Goal: Task Accomplishment & Management: Complete application form

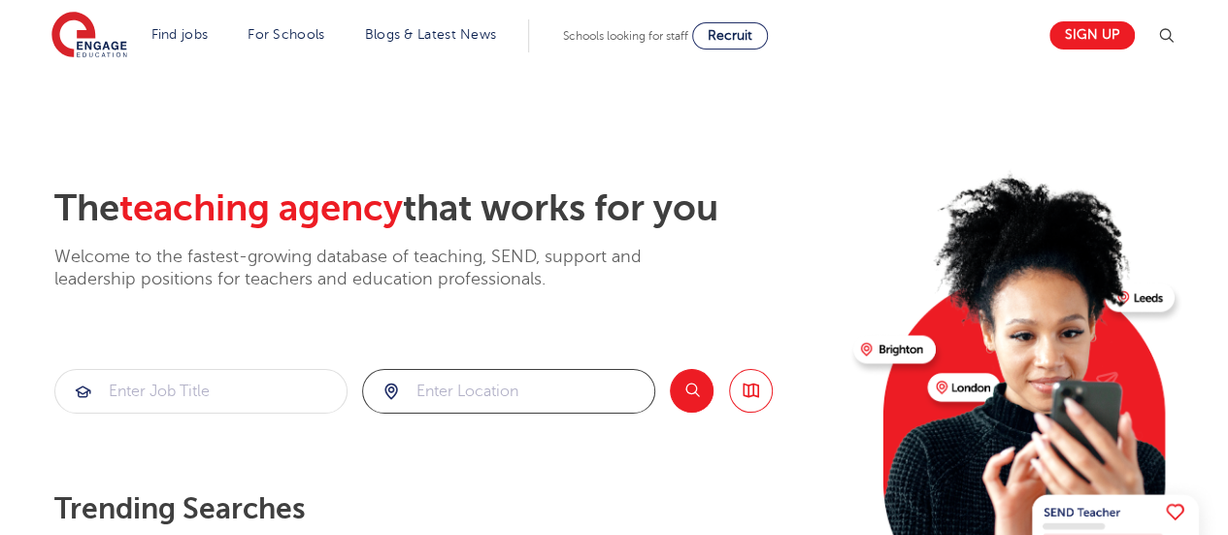
click at [506, 393] on input "search" at bounding box center [508, 391] width 291 height 43
click at [467, 160] on section "The teaching agency that works for you Welcome to the fastest-growing database …" at bounding box center [614, 390] width 1228 height 641
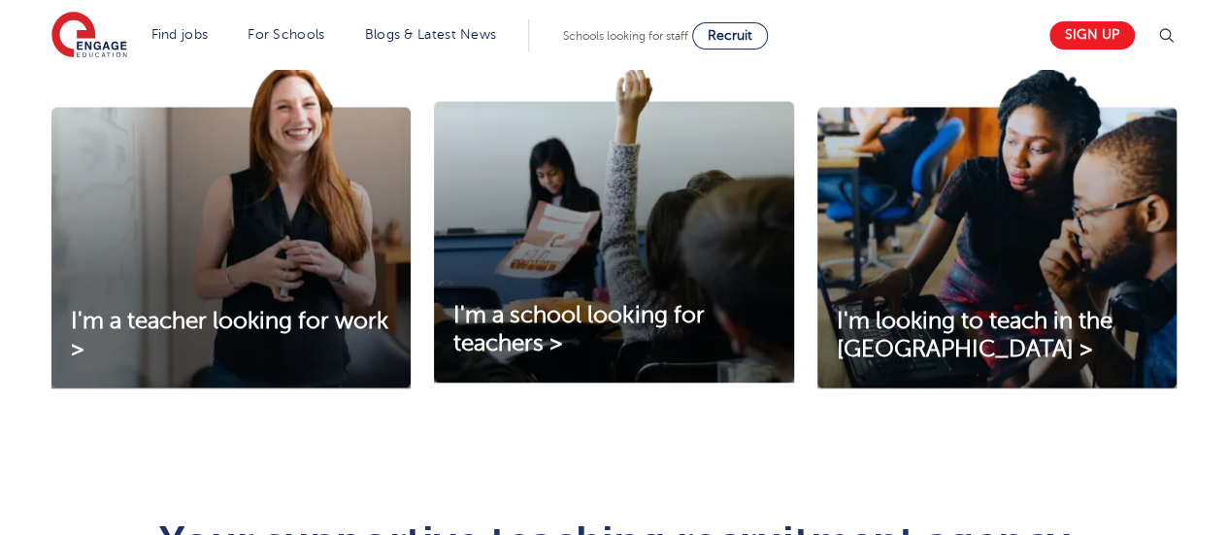
scroll to position [701, 0]
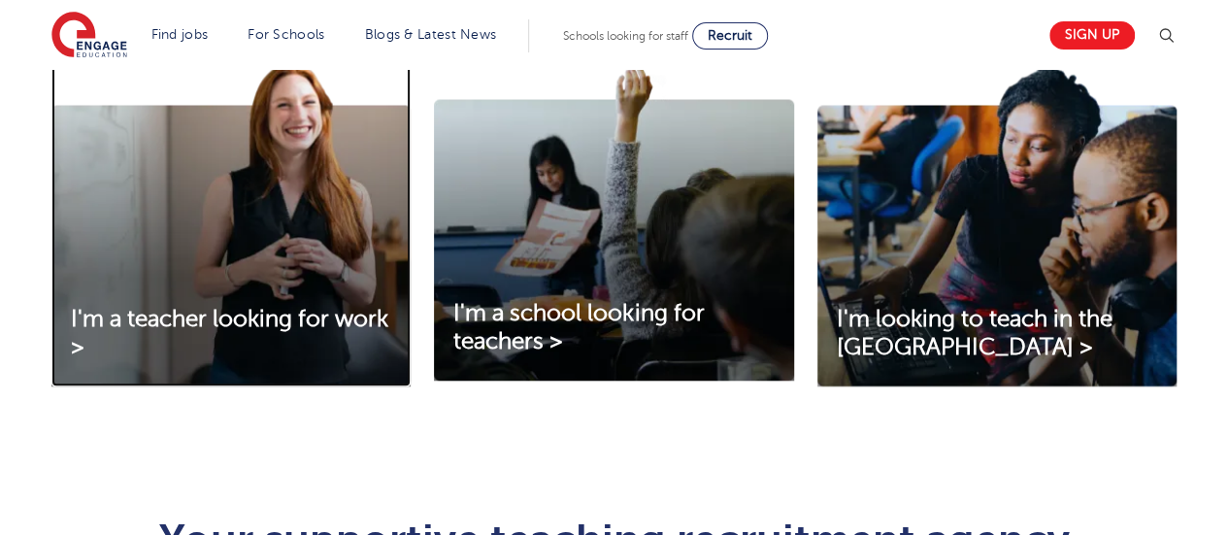
click at [162, 219] on img at bounding box center [230, 224] width 359 height 324
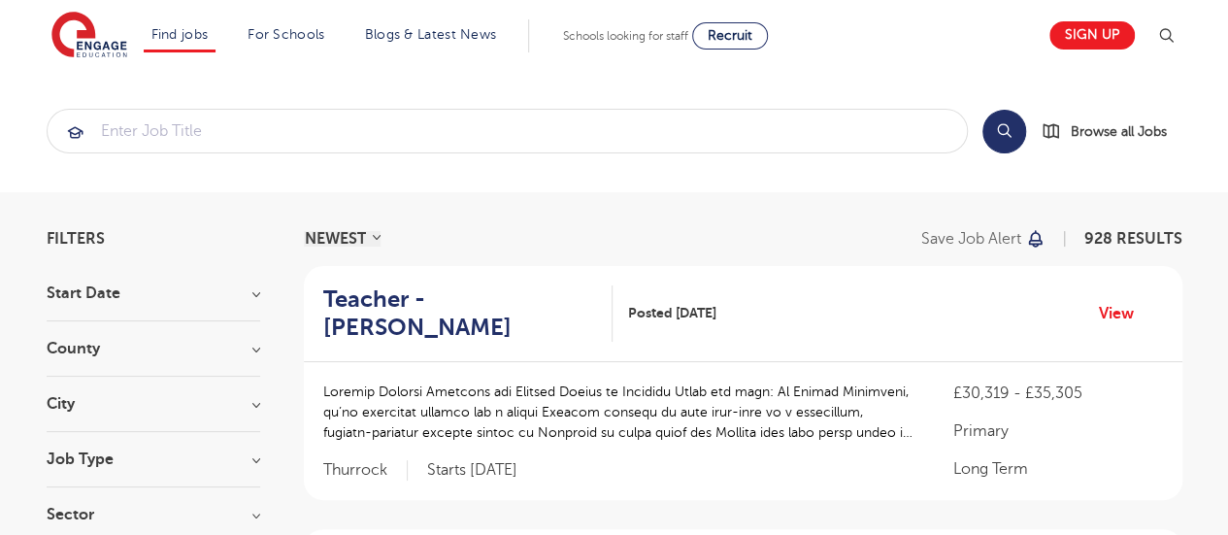
scroll to position [227, 0]
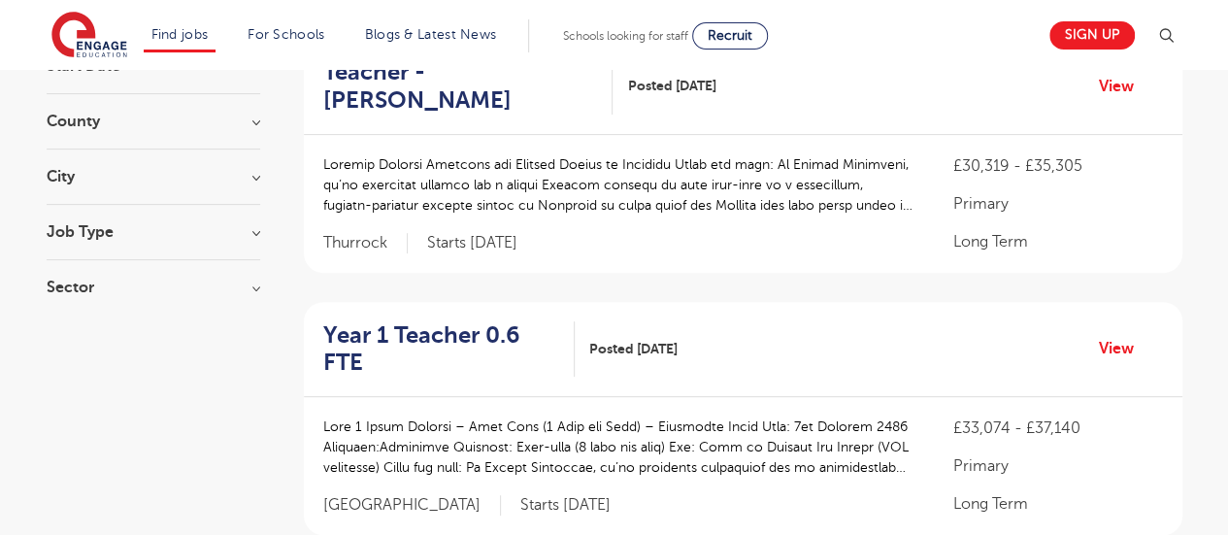
click at [199, 169] on h3 "City" at bounding box center [154, 177] width 214 height 16
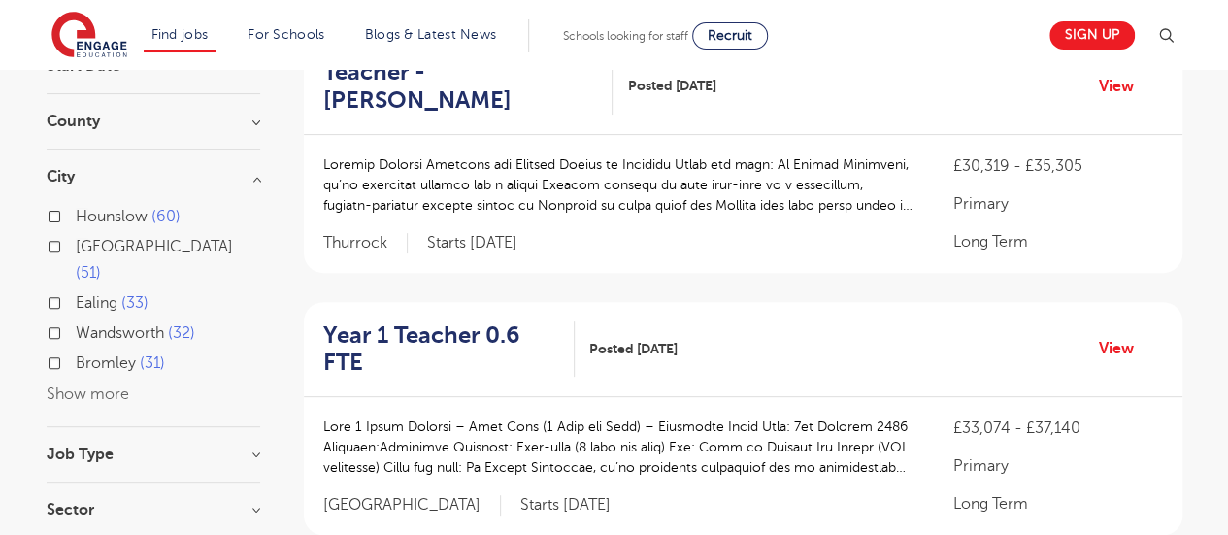
click at [78, 385] on button "Show more" at bounding box center [88, 393] width 82 height 17
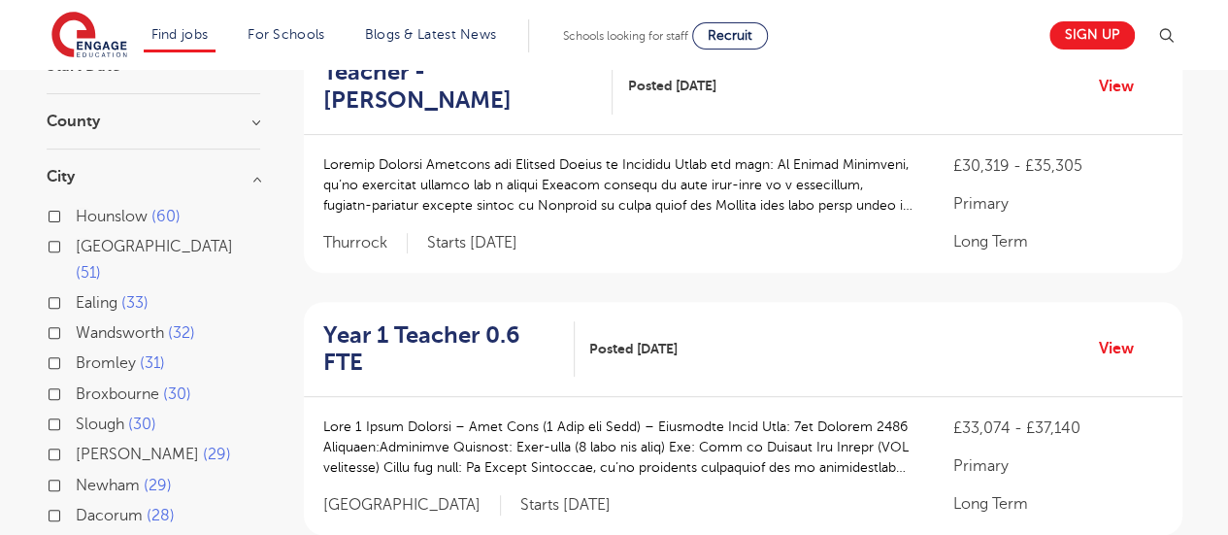
click at [76, 320] on label "Wandsworth 32" at bounding box center [135, 332] width 119 height 25
click at [76, 324] on input "Wandsworth 32" at bounding box center [82, 330] width 13 height 13
checkbox input "true"
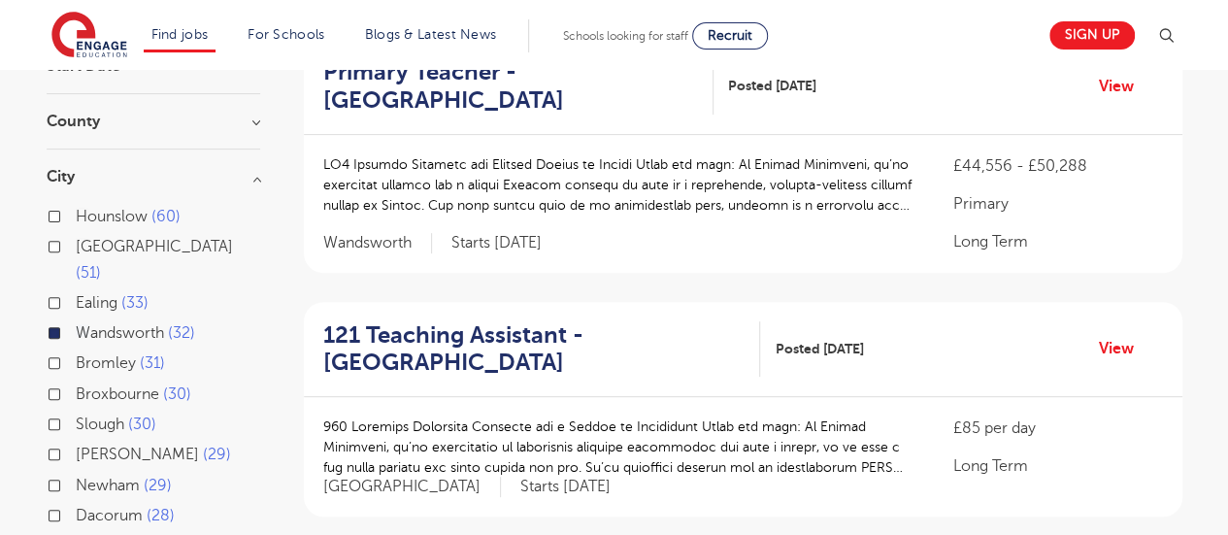
click at [76, 350] on label "Bromley 31" at bounding box center [120, 362] width 89 height 25
click at [76, 354] on input "Bromley 31" at bounding box center [82, 360] width 13 height 13
checkbox input "true"
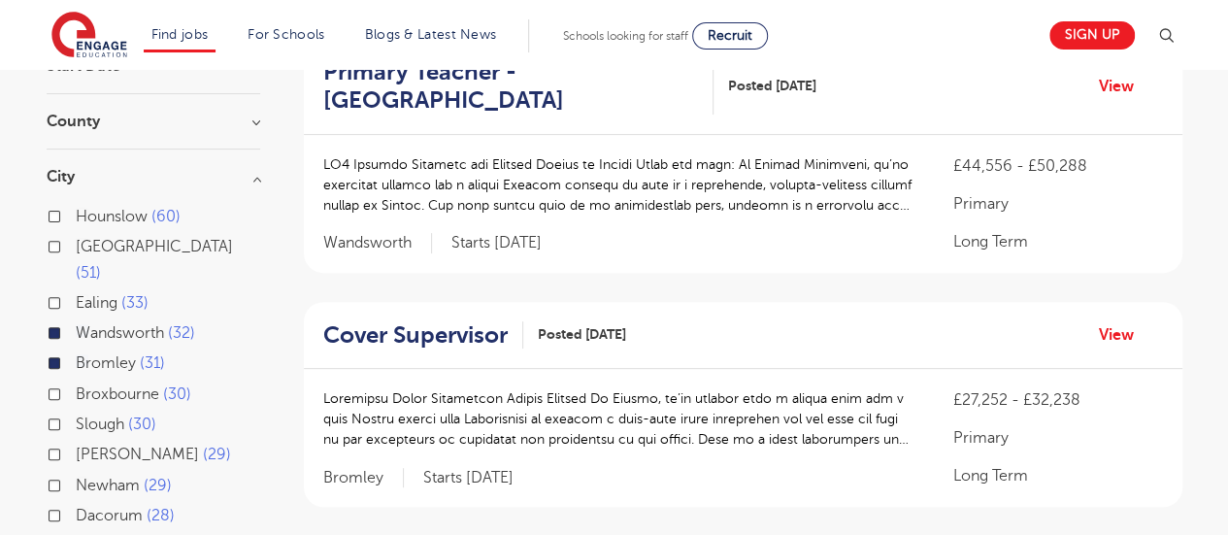
click at [76, 473] on label "Newham 29" at bounding box center [124, 485] width 96 height 25
click at [76, 477] on input "Newham 29" at bounding box center [82, 483] width 13 height 13
checkbox input "true"
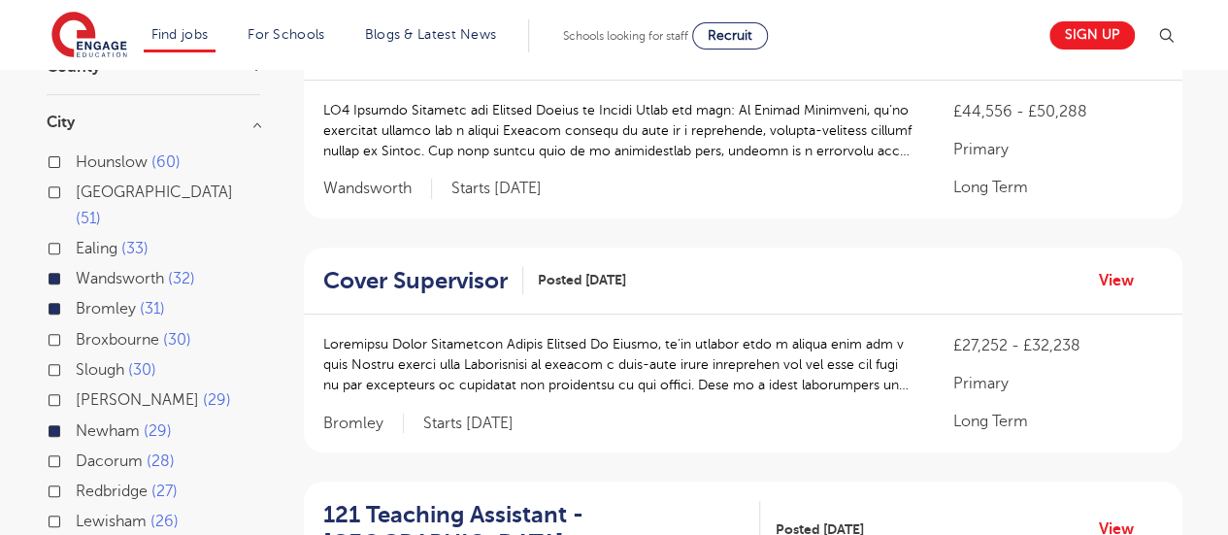
scroll to position [345, 0]
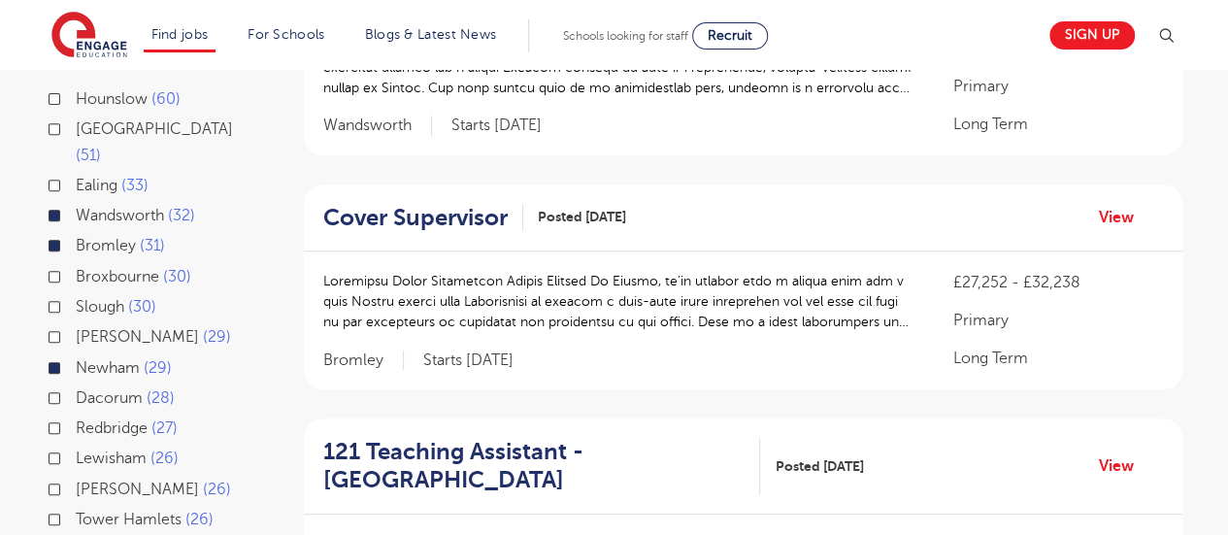
click at [76, 445] on label "Lewisham 26" at bounding box center [127, 457] width 103 height 25
click at [76, 449] on input "Lewisham 26" at bounding box center [82, 455] width 13 height 13
checkbox input "true"
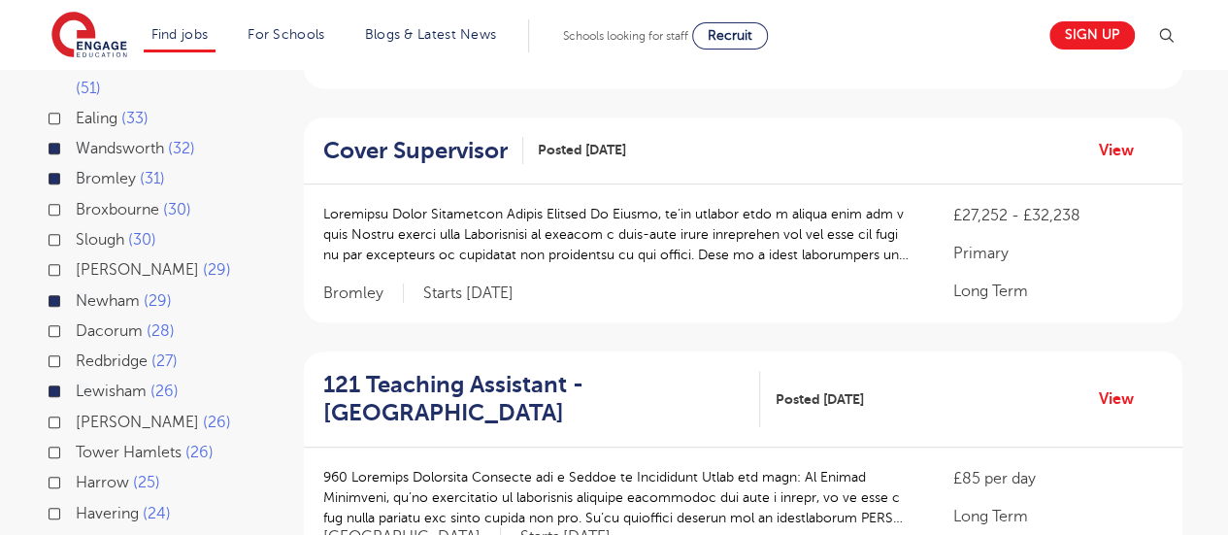
scroll to position [412, 0]
click at [76, 439] on label "Tower Hamlets 26" at bounding box center [145, 451] width 138 height 25
click at [76, 443] on input "Tower Hamlets 26" at bounding box center [82, 449] width 13 height 13
checkbox input "true"
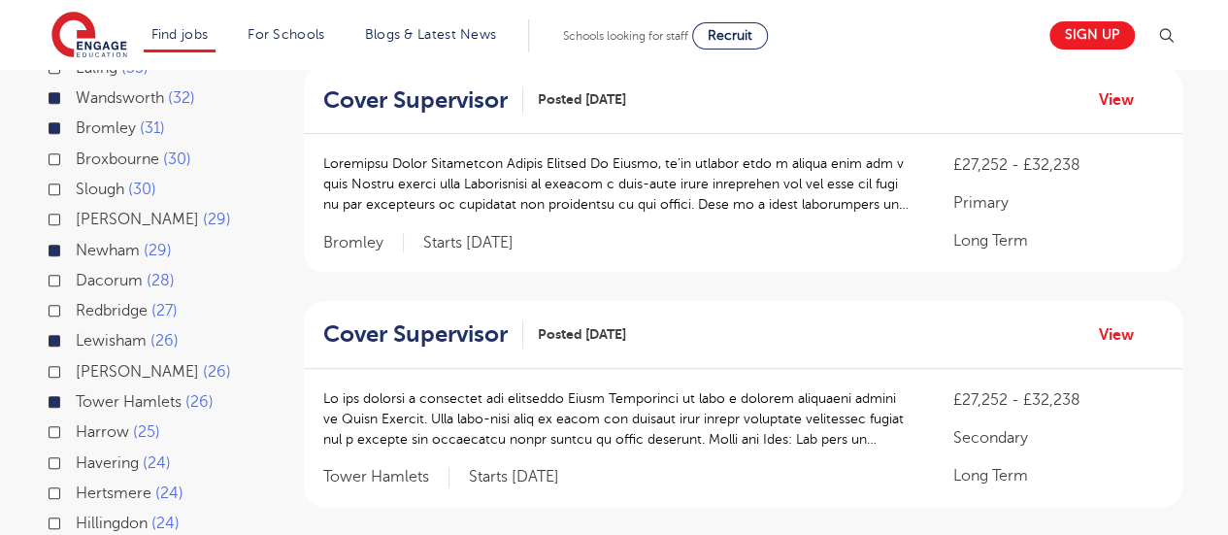
scroll to position [457, 0]
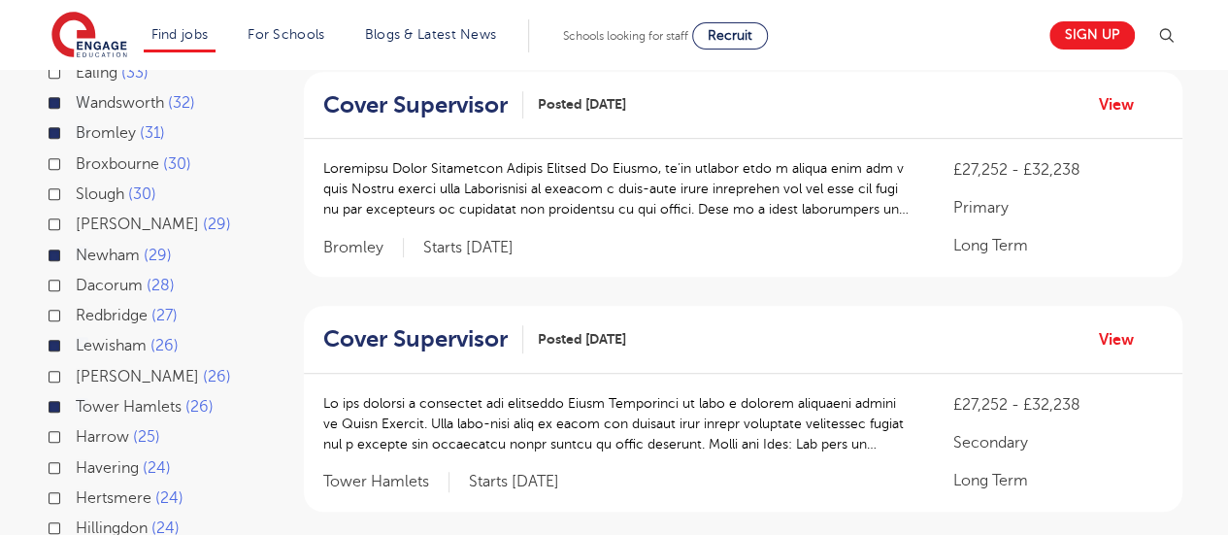
click at [76, 120] on label "Bromley 31" at bounding box center [120, 132] width 89 height 25
click at [76, 124] on input "Bromley 31" at bounding box center [82, 130] width 13 height 13
checkbox input "false"
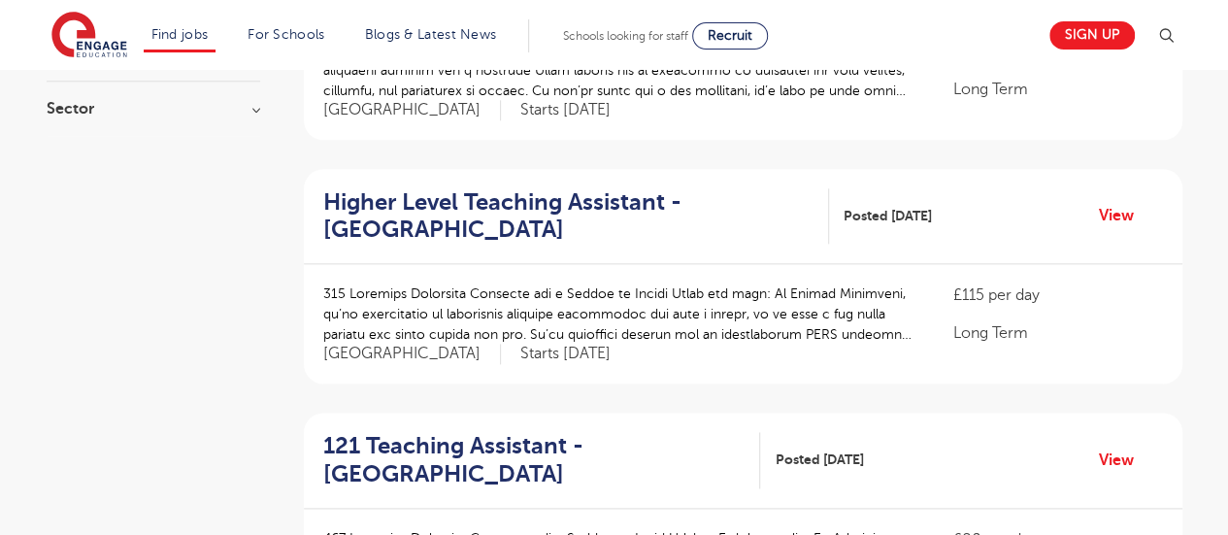
scroll to position [1082, 0]
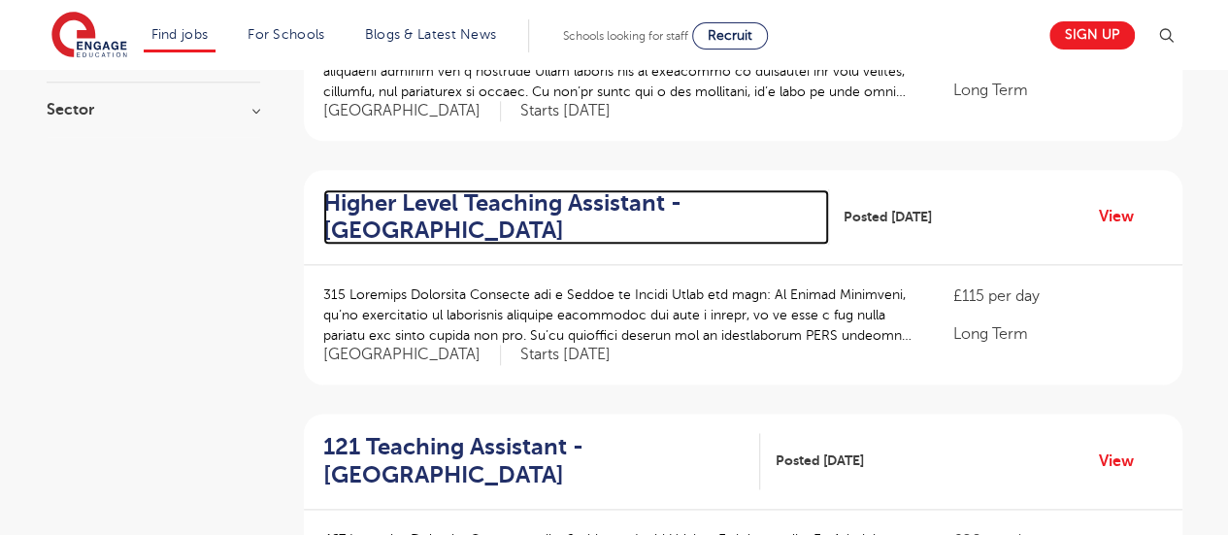
click at [619, 197] on h2 "Higher Level Teaching Assistant - Newham" at bounding box center [568, 217] width 491 height 56
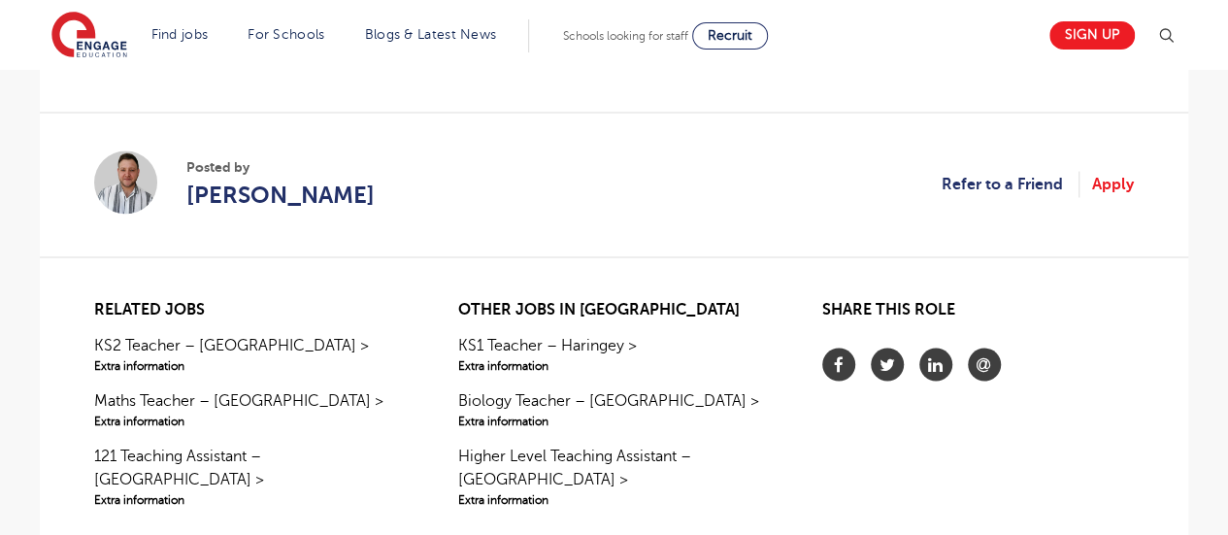
scroll to position [1707, 0]
click at [1117, 183] on link "Apply" at bounding box center [1113, 182] width 42 height 25
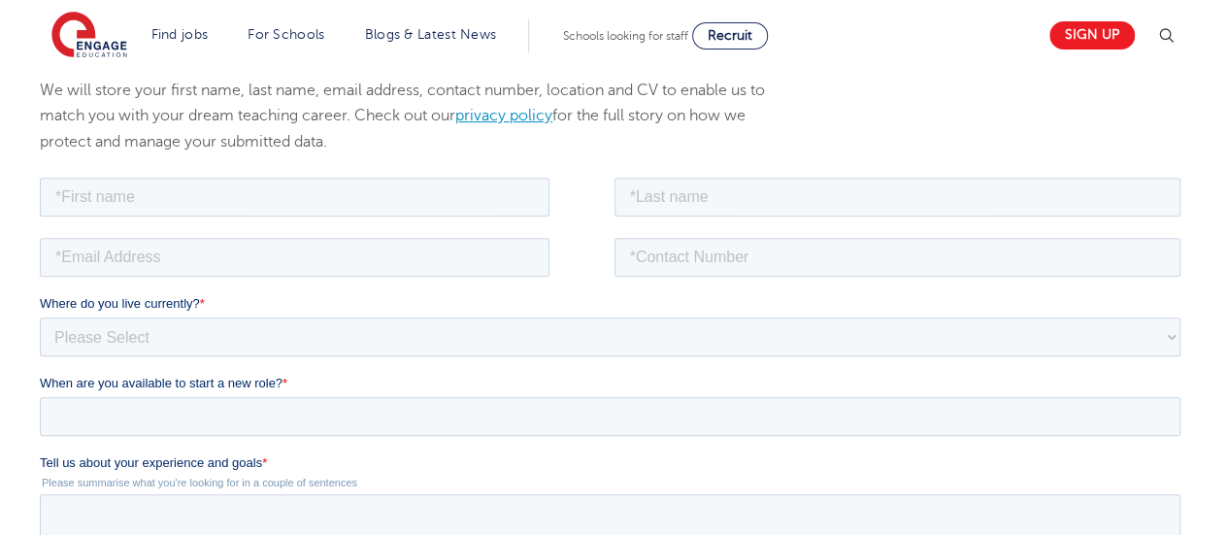
scroll to position [305, 0]
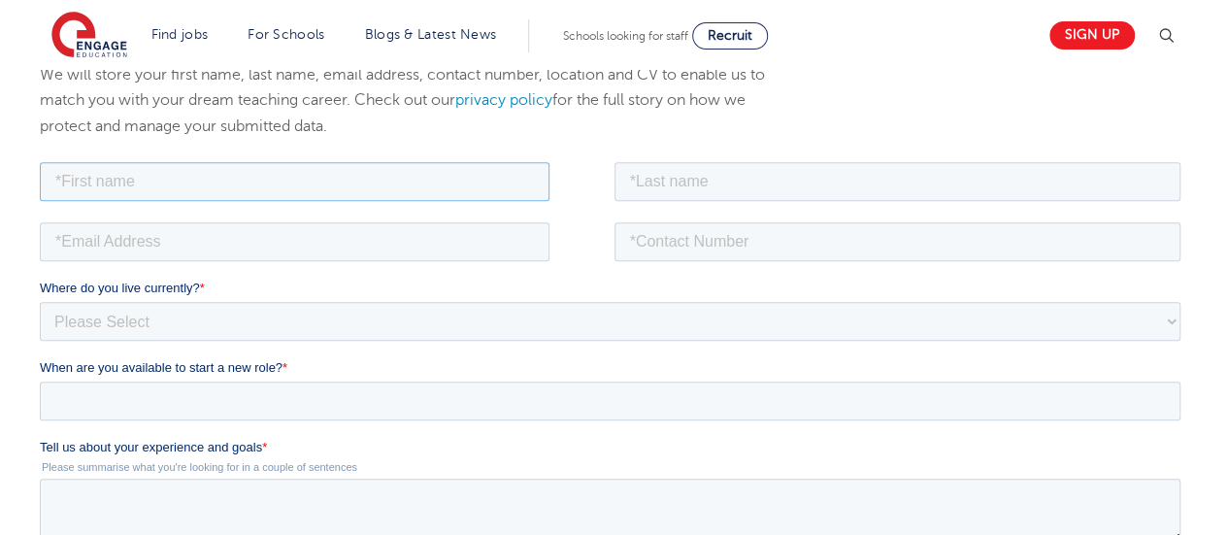
click at [344, 182] on input "text" at bounding box center [295, 180] width 510 height 39
type input "[PERSON_NAME]"
click at [714, 179] on input "text" at bounding box center [897, 180] width 567 height 39
type input "[PERSON_NAME]"
click at [484, 235] on input "email" at bounding box center [295, 240] width 510 height 39
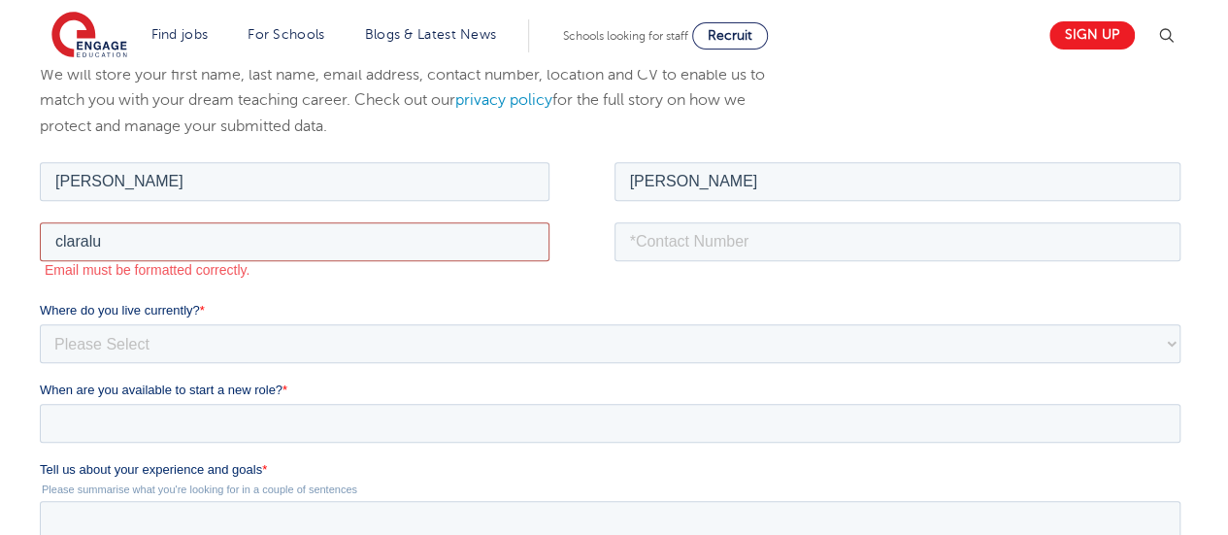
type input "claraluzbenady13@gmail.com"
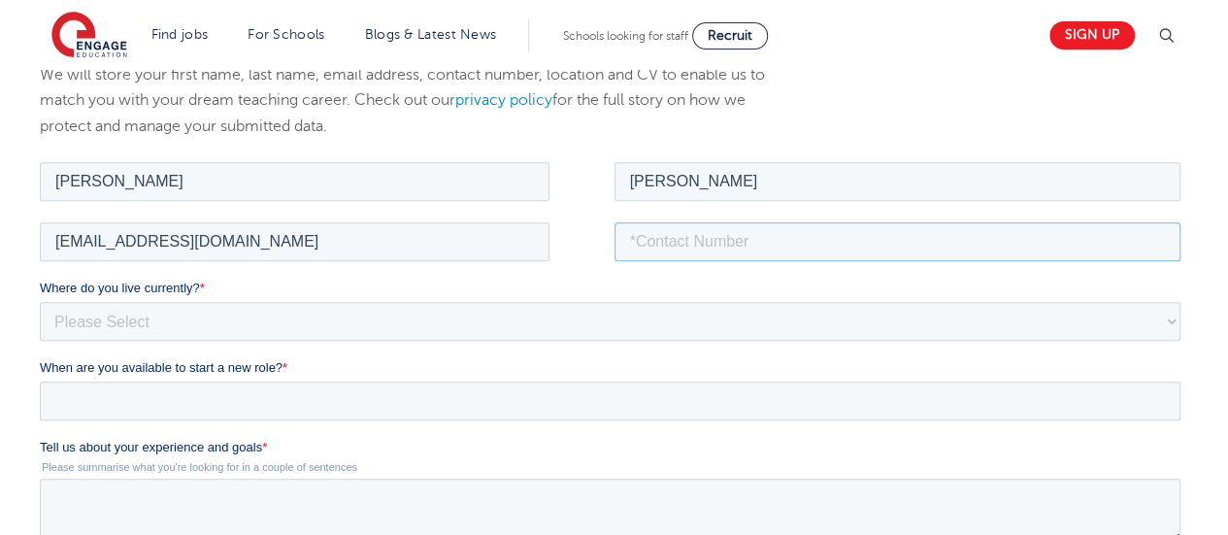
click at [730, 240] on input "tel" at bounding box center [897, 240] width 567 height 39
click at [652, 234] on input "+447514941350" at bounding box center [897, 240] width 567 height 39
type input "07514941350"
click at [406, 304] on select "Please Select UK Canada Ireland Australia New Zealand Europe USA South Africa J…" at bounding box center [610, 320] width 1140 height 39
select select "UK"
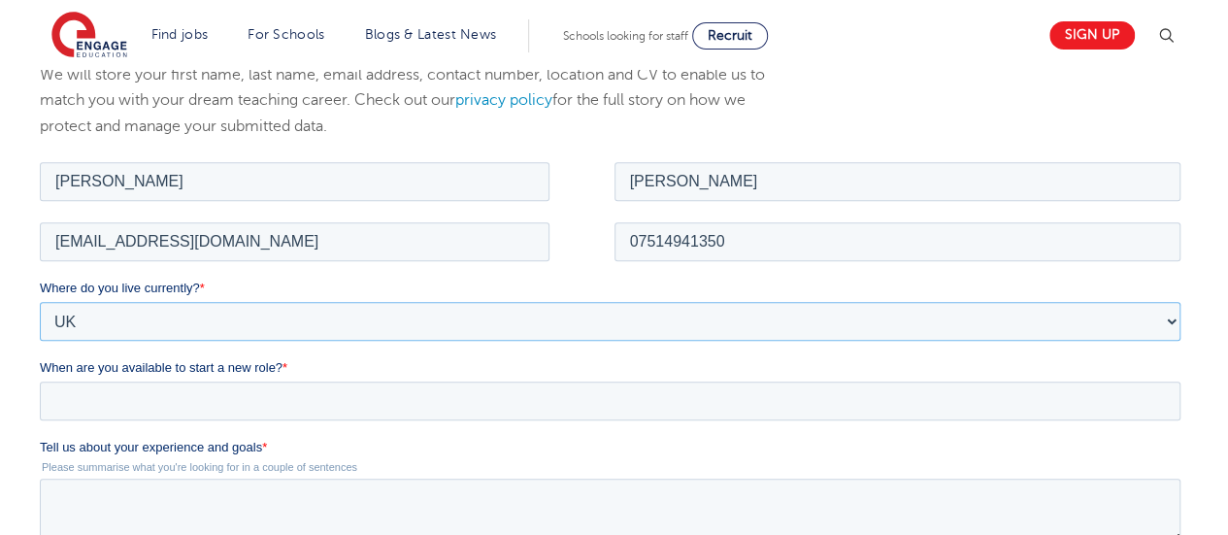
click at [40, 301] on select "Please Select UK Canada Ireland Australia New Zealand Europe USA South Africa J…" at bounding box center [610, 320] width 1140 height 39
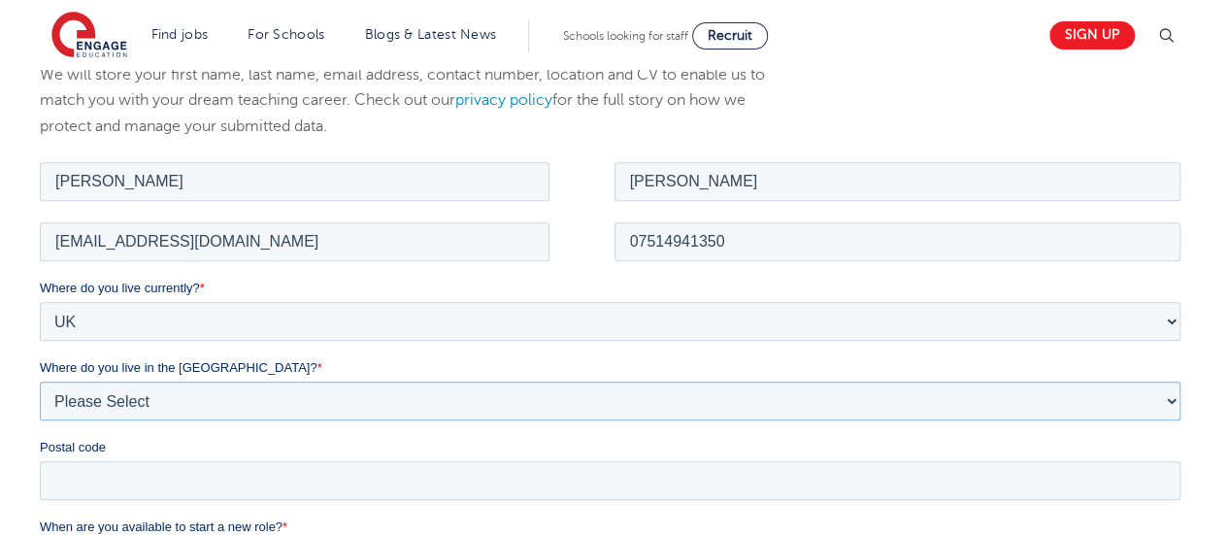
click at [110, 400] on select "Please Select Overseas Barnsley Bedfordshire Berkshire Bournemouth Bracknell Fo…" at bounding box center [610, 399] width 1140 height 39
select select "City of London"
click at [40, 380] on select "Please Select Overseas Barnsley Bedfordshire Berkshire Bournemouth Bracknell Fo…" at bounding box center [610, 399] width 1140 height 39
click at [146, 384] on select "Please Select Overseas Barnsley Bedfordshire Berkshire Bournemouth Bracknell Fo…" at bounding box center [610, 399] width 1140 height 39
click at [8, 309] on div "We will store your first name, last name, email address, contact number, locati…" at bounding box center [614, 541] width 1228 height 1036
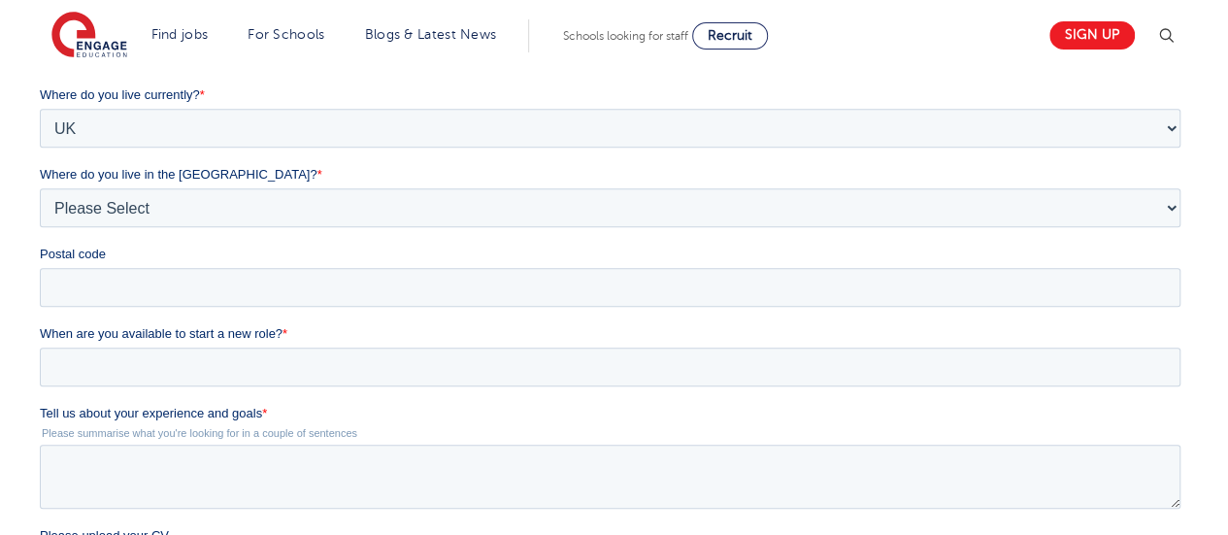
scroll to position [500, 0]
click at [95, 286] on input "Postal code" at bounding box center [610, 285] width 1140 height 39
type input "SE24 0AR"
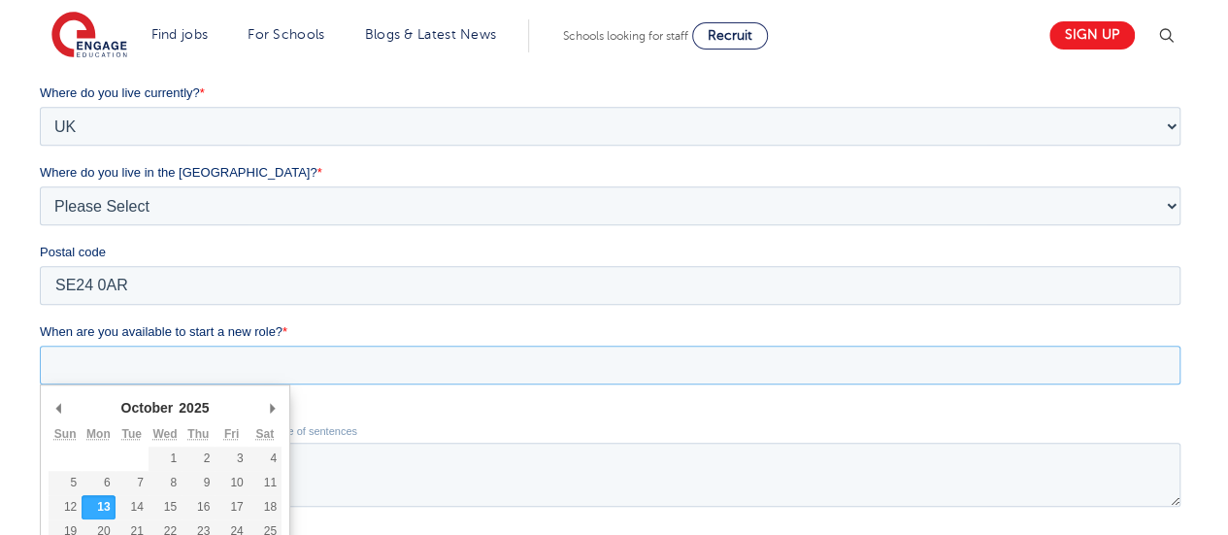
click at [137, 361] on input "When are you available to start a new role? *" at bounding box center [610, 365] width 1140 height 39
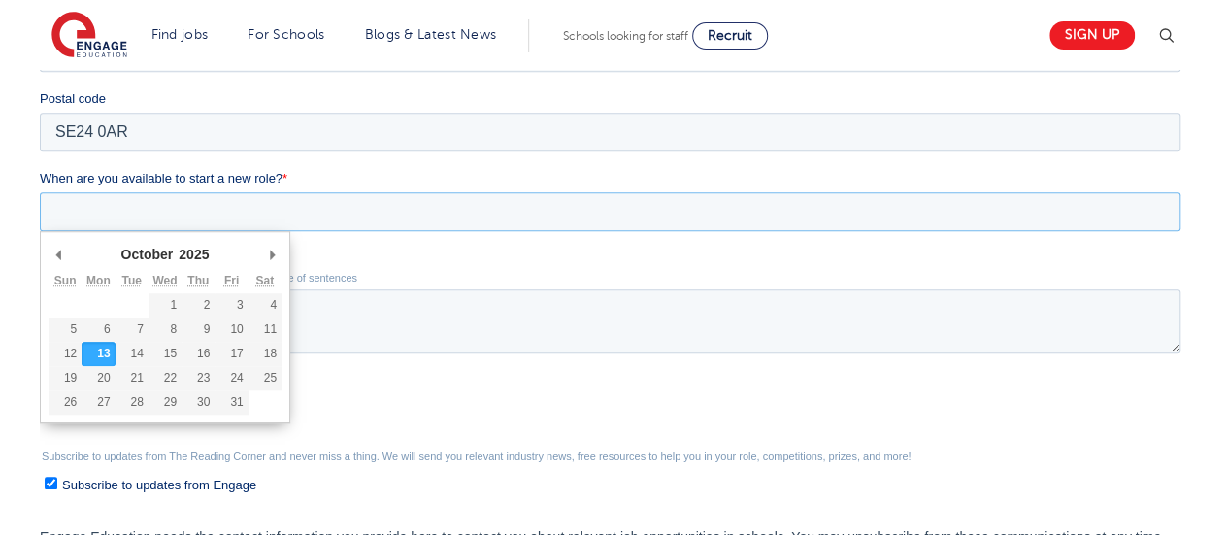
scroll to position [654, 0]
type div "2025-10-20"
type input "2025/10/20"
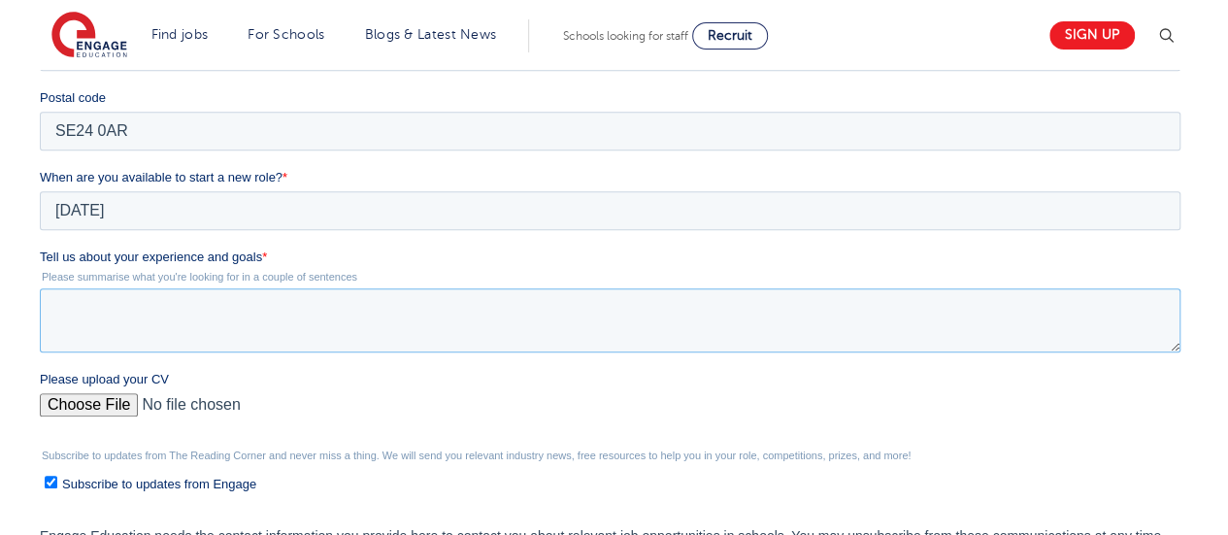
click at [128, 313] on textarea "Tell us about your experience and goals *" at bounding box center [610, 320] width 1140 height 64
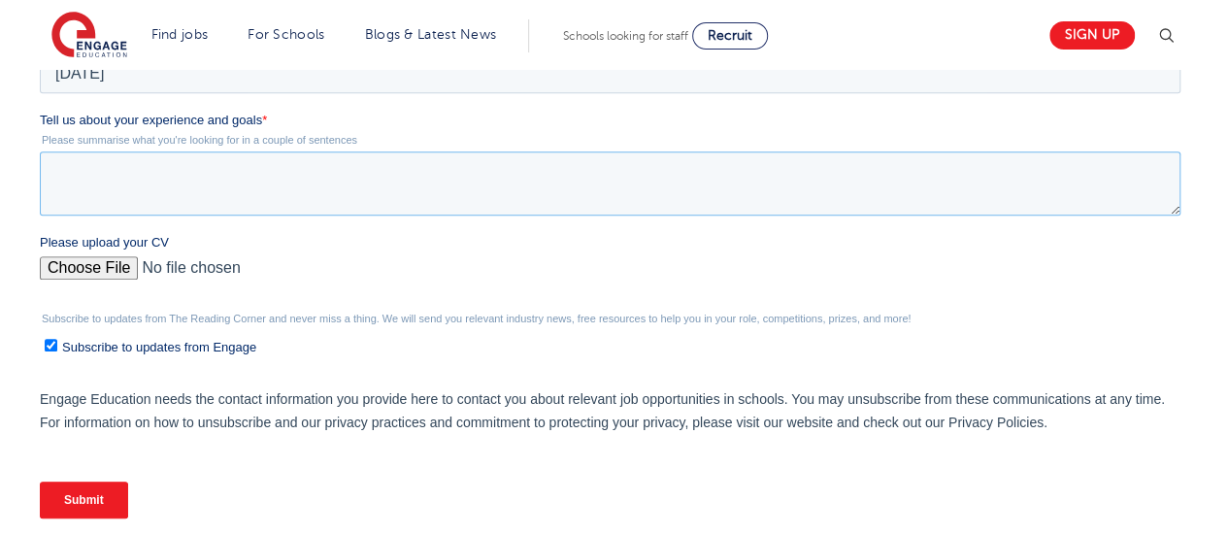
scroll to position [768, 0]
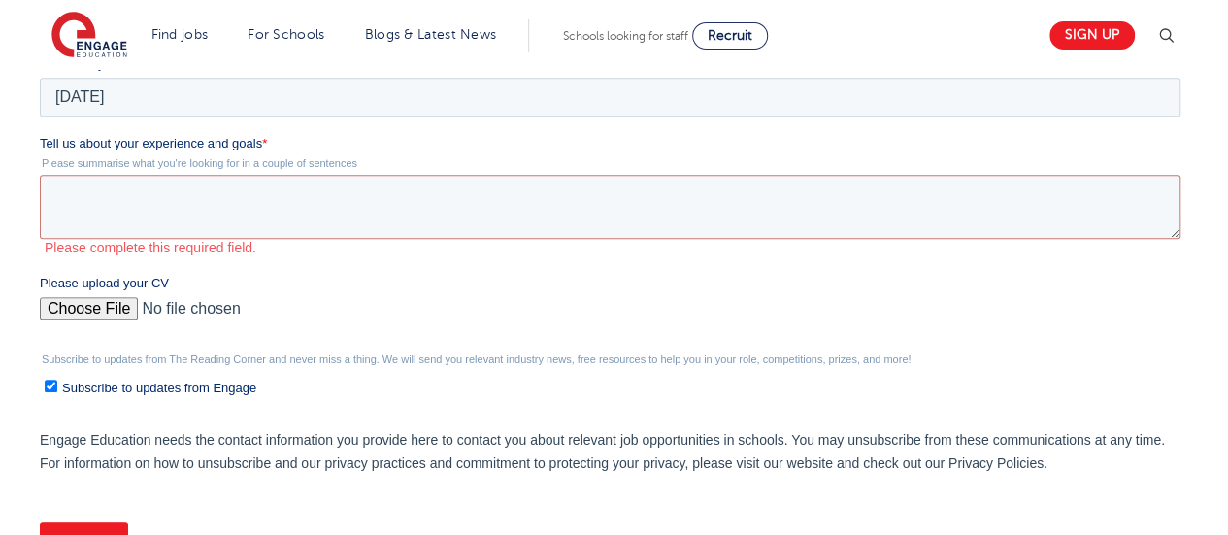
click at [113, 301] on input "Please upload your CV" at bounding box center [610, 316] width 1140 height 39
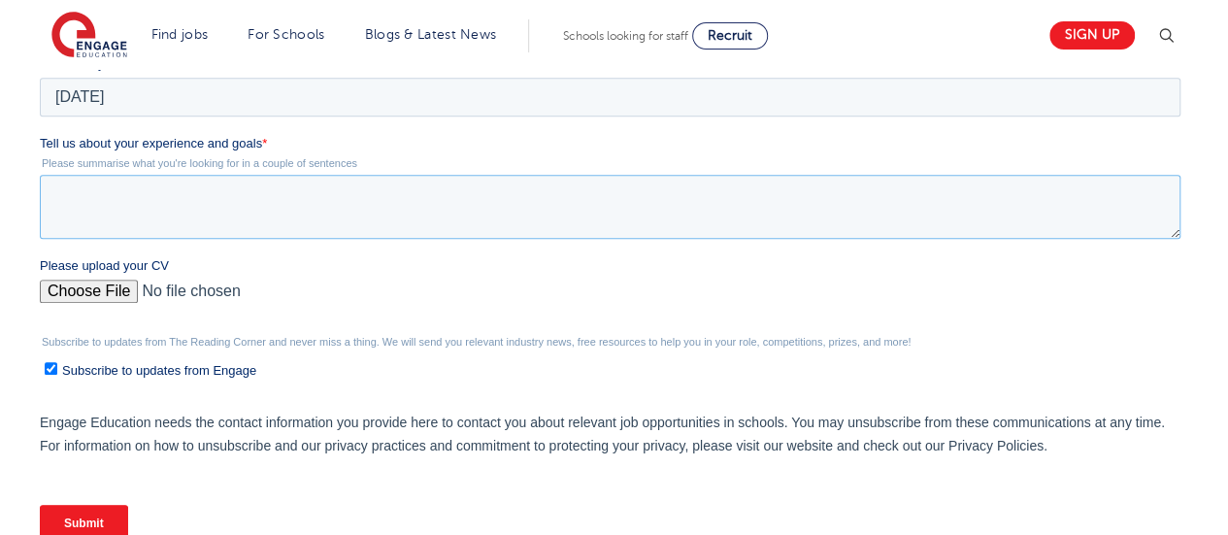
click at [305, 201] on textarea "Tell us about your experience and goals *" at bounding box center [610, 207] width 1140 height 64
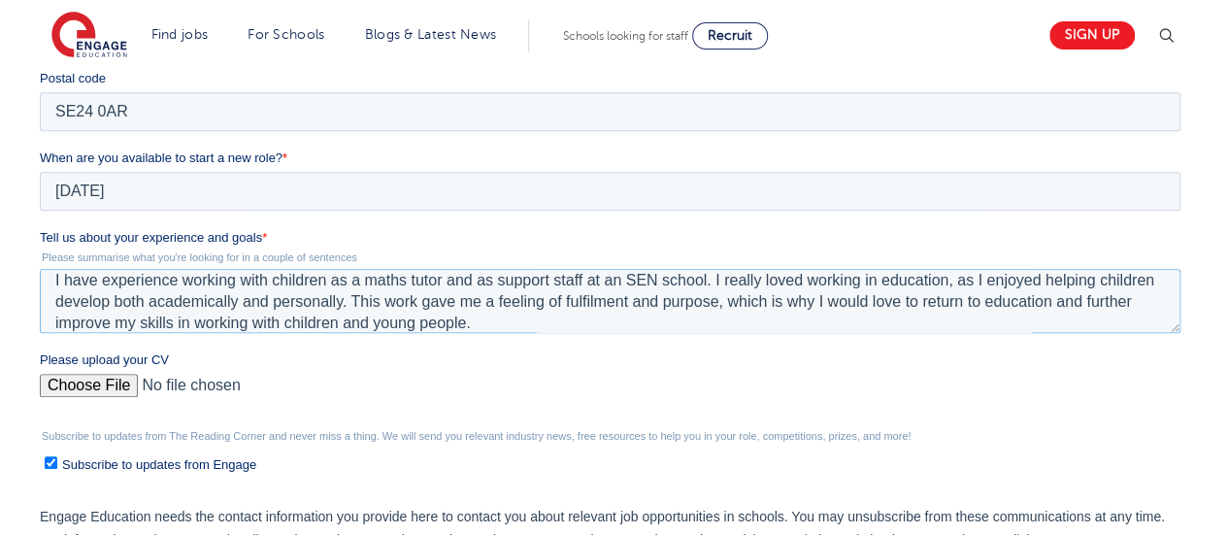
scroll to position [676, 0]
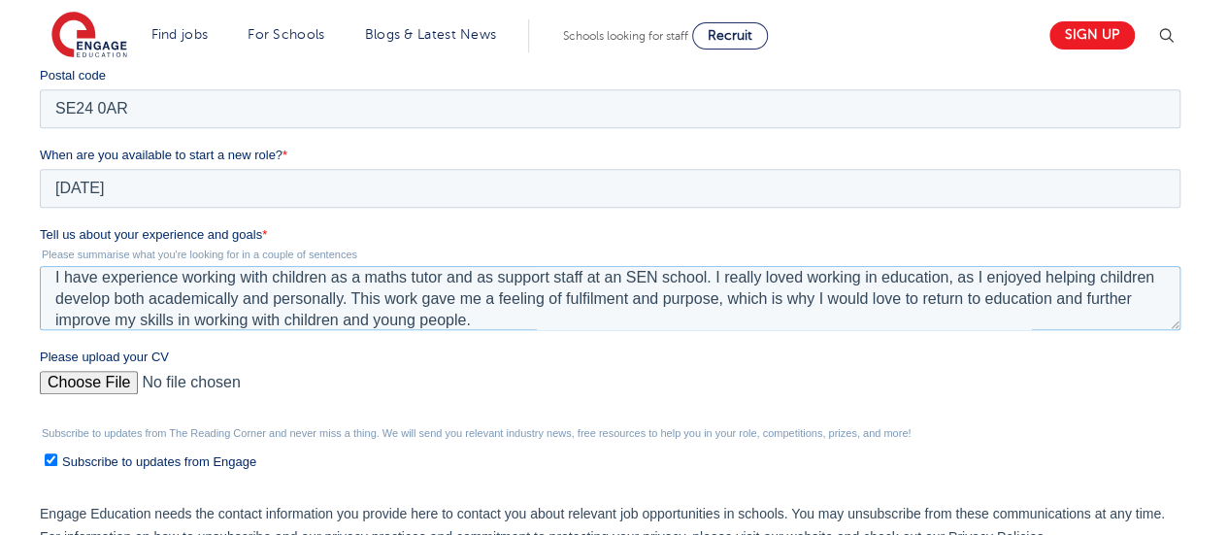
type textarea "I have experience working with children as a maths tutor and as support staff a…"
click at [101, 384] on input "Please upload your CV" at bounding box center [610, 390] width 1140 height 39
type input "C:\fakepath\Engage_TA_CV.docx"
click at [49, 461] on input "Subscribe to updates from Engage" at bounding box center [51, 459] width 13 height 13
checkbox input "false"
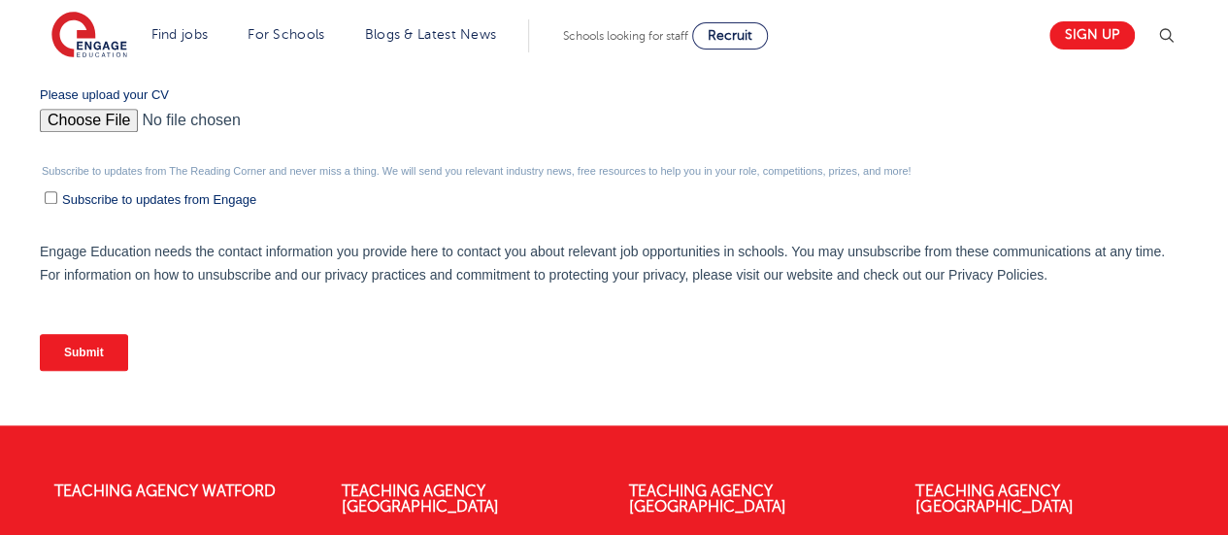
scroll to position [939, 0]
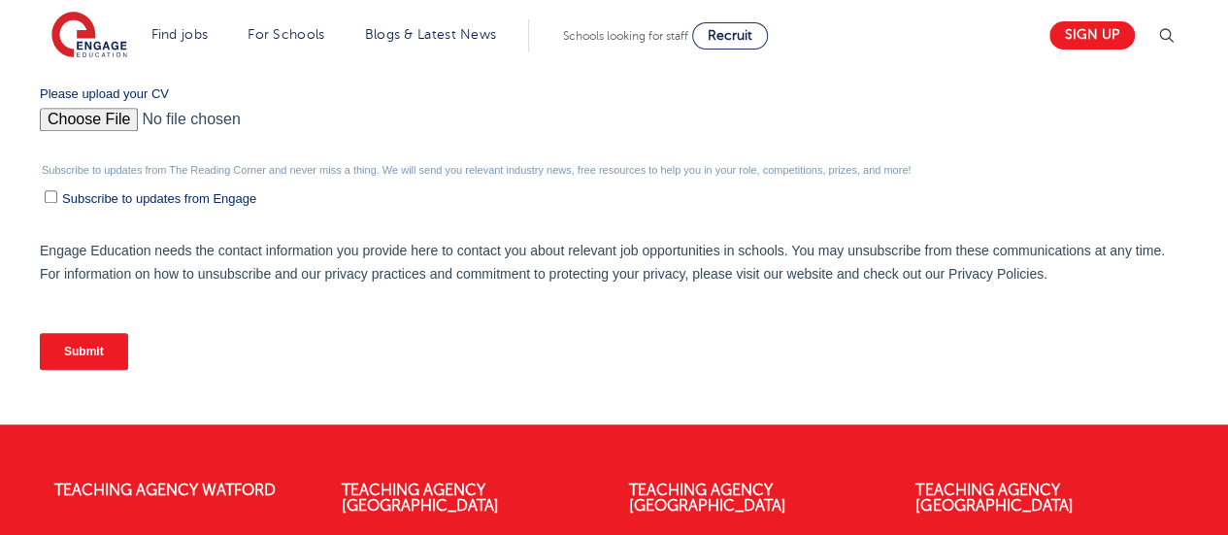
click at [98, 348] on input "Submit" at bounding box center [84, 351] width 88 height 37
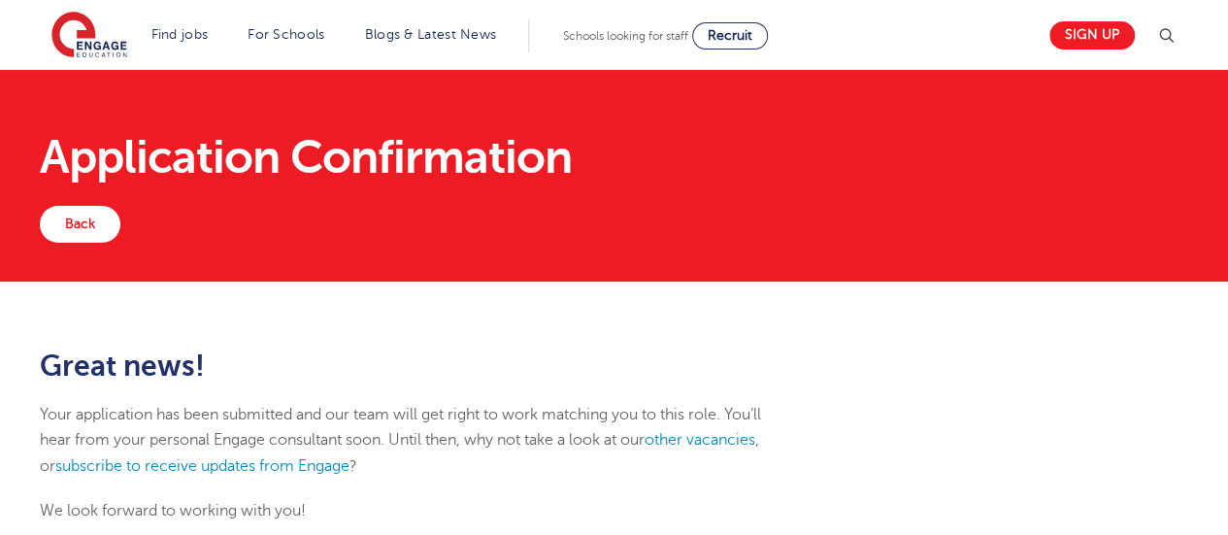
scroll to position [235, 0]
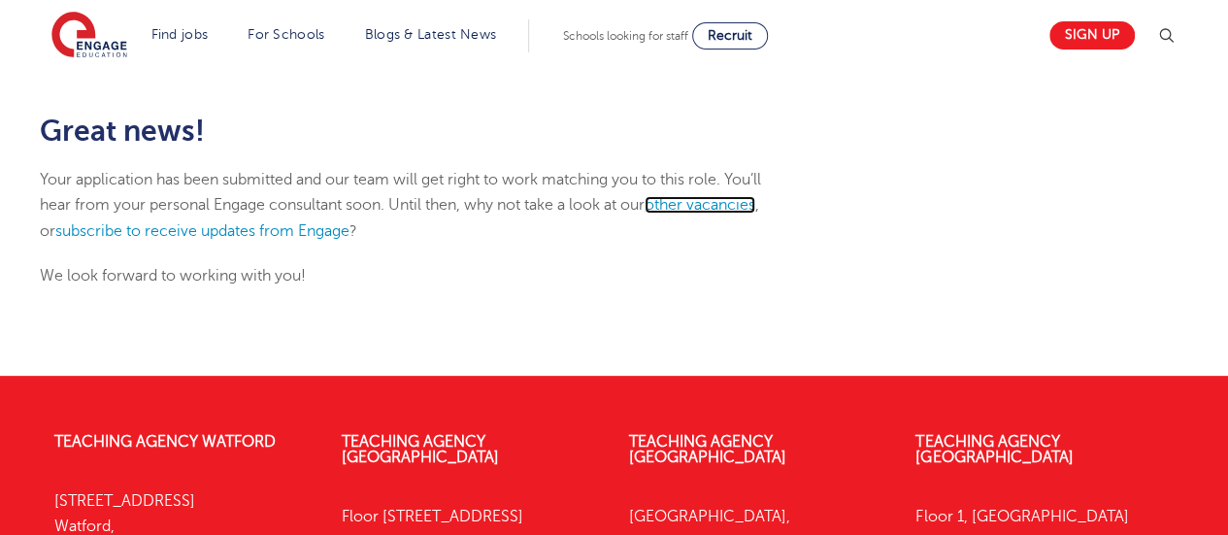
click at [715, 205] on link "other vacancies" at bounding box center [699, 204] width 111 height 17
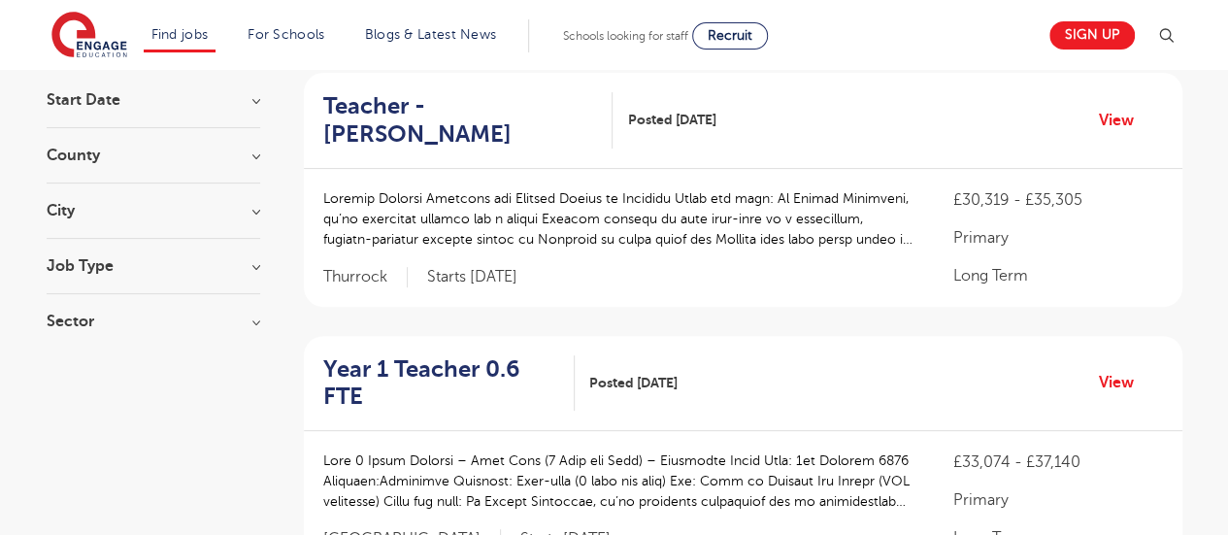
scroll to position [196, 0]
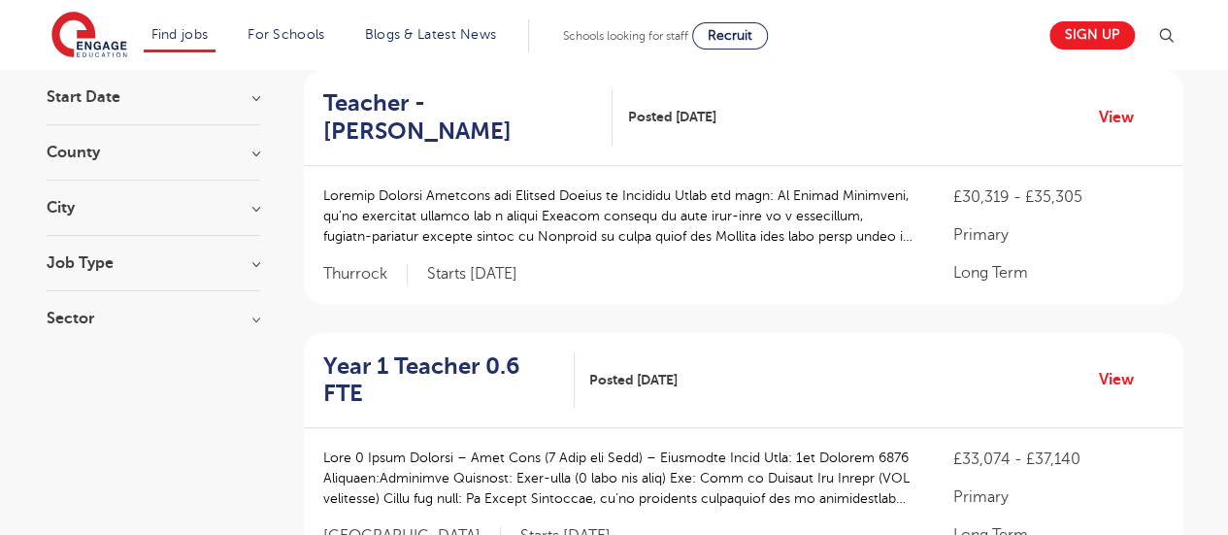
click at [114, 201] on h3 "City" at bounding box center [154, 208] width 214 height 16
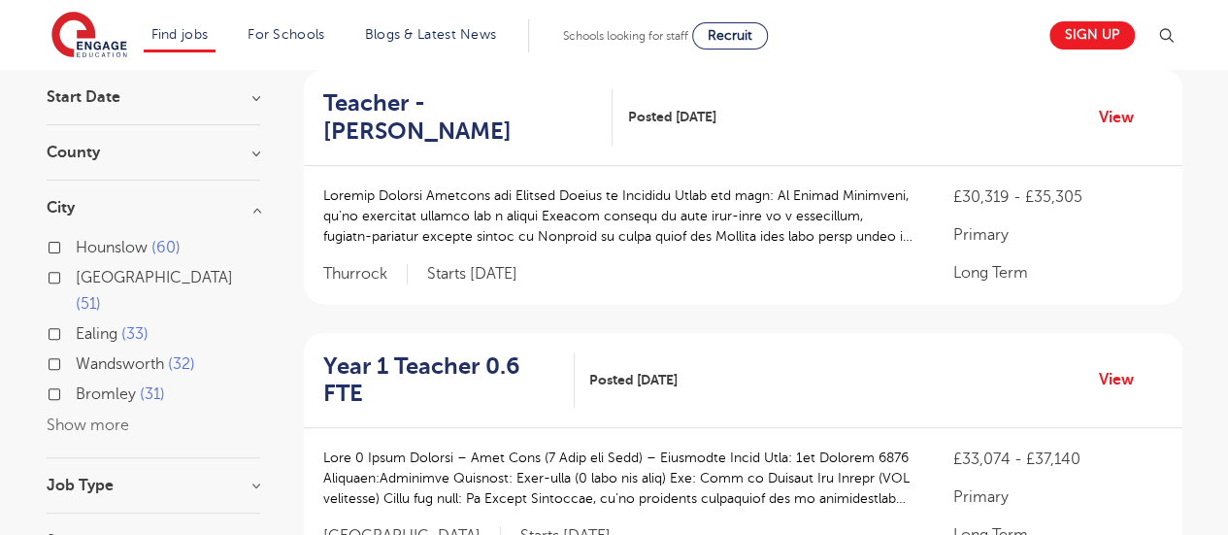
click at [73, 416] on button "Show more" at bounding box center [88, 424] width 82 height 17
click at [60, 321] on div "Ealing 33" at bounding box center [154, 336] width 214 height 30
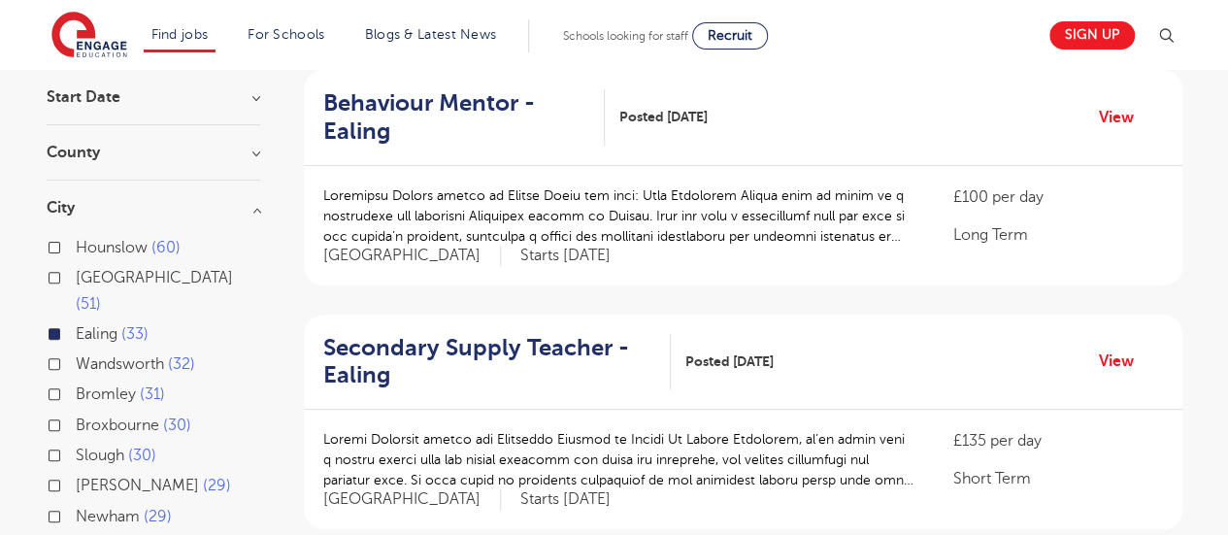
click at [76, 351] on label "Wandsworth 32" at bounding box center [135, 363] width 119 height 25
click at [76, 355] on input "Wandsworth 32" at bounding box center [82, 361] width 13 height 13
checkbox input "true"
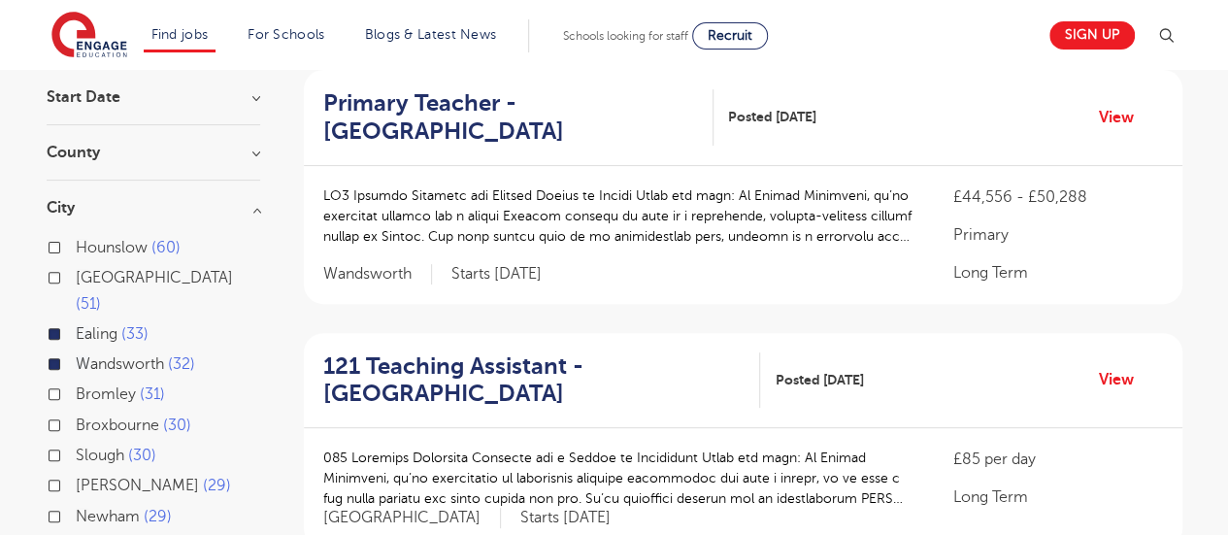
click at [76, 504] on label "Newham 29" at bounding box center [124, 516] width 96 height 25
click at [76, 508] on input "Newham 29" at bounding box center [82, 514] width 13 height 13
checkbox input "true"
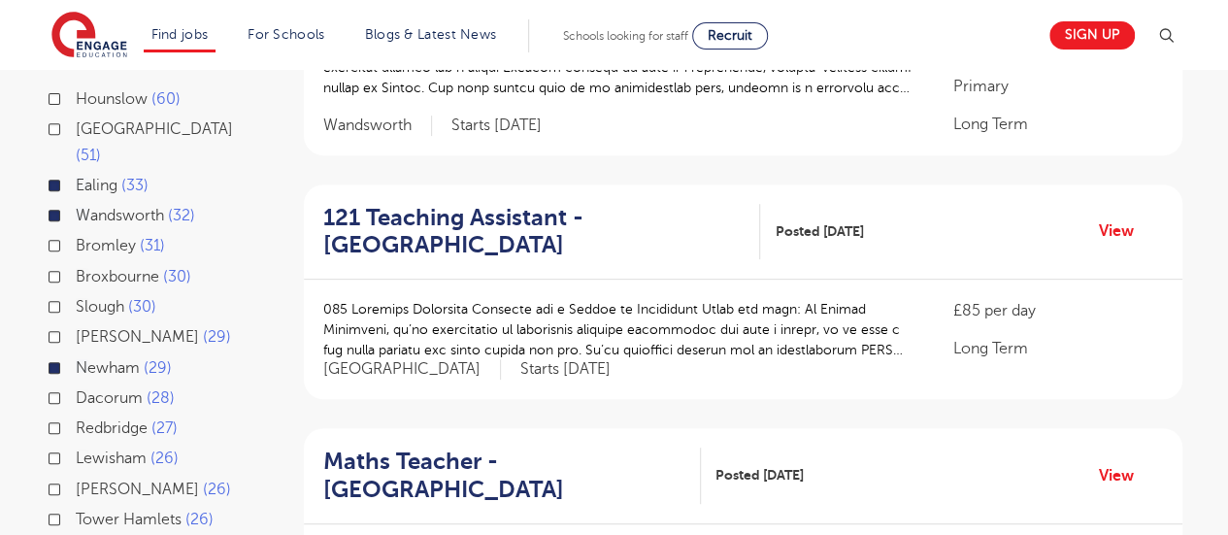
scroll to position [346, 0]
click at [76, 444] on label "Lewisham 26" at bounding box center [127, 456] width 103 height 25
click at [76, 448] on input "Lewisham 26" at bounding box center [82, 454] width 13 height 13
checkbox input "true"
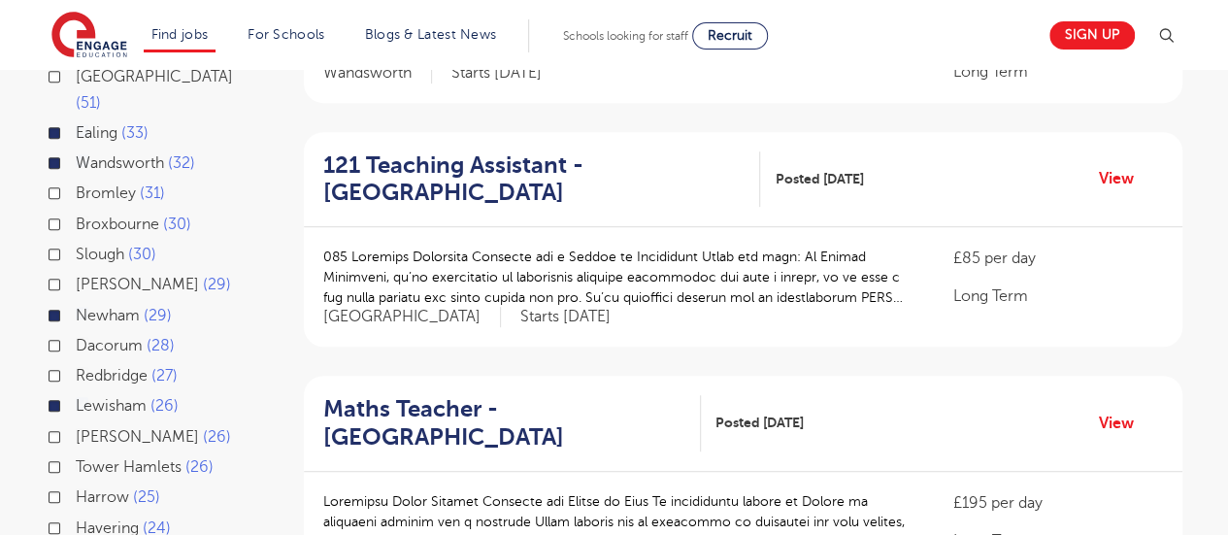
scroll to position [398, 0]
click at [76, 453] on label "Tower Hamlets 26" at bounding box center [145, 465] width 138 height 25
click at [76, 457] on input "Tower Hamlets 26" at bounding box center [82, 463] width 13 height 13
checkbox input "true"
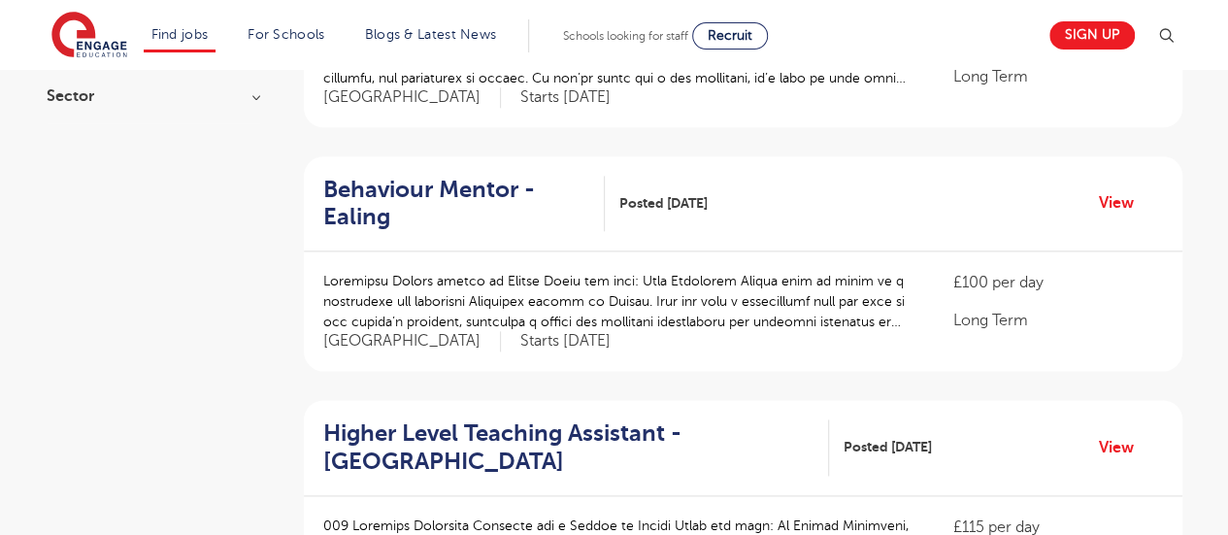
scroll to position [1097, 0]
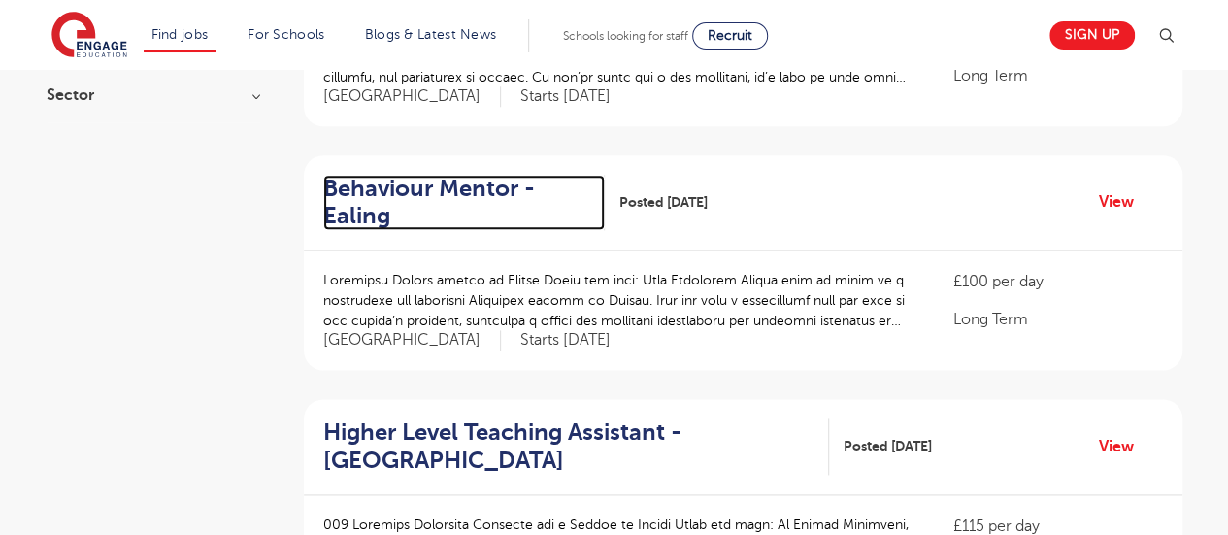
click at [361, 210] on h2 "Behaviour Mentor - Ealing" at bounding box center [456, 203] width 267 height 56
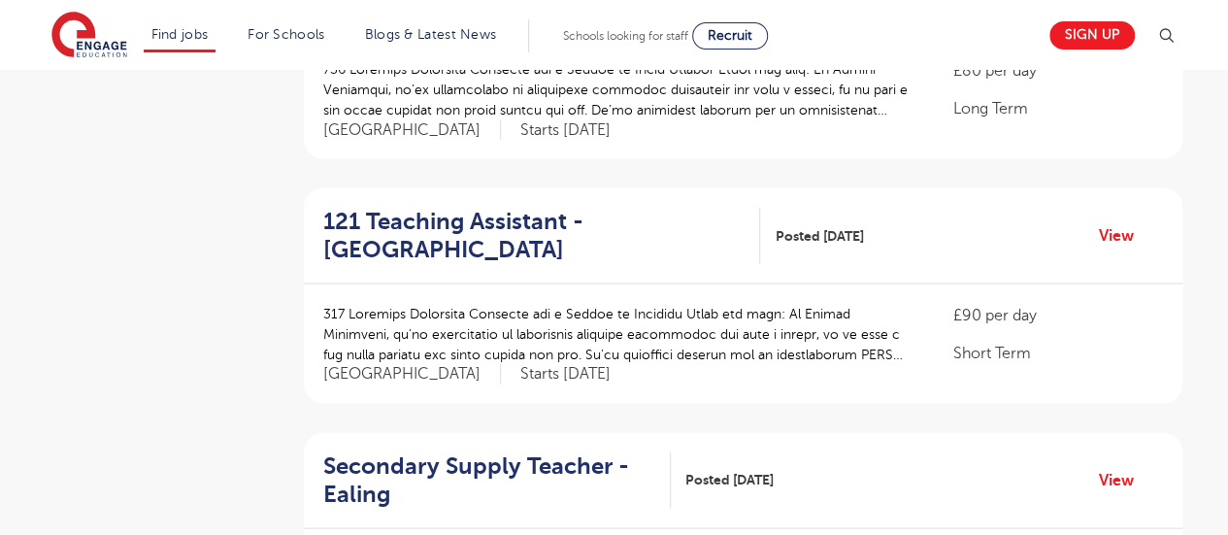
scroll to position [1833, 0]
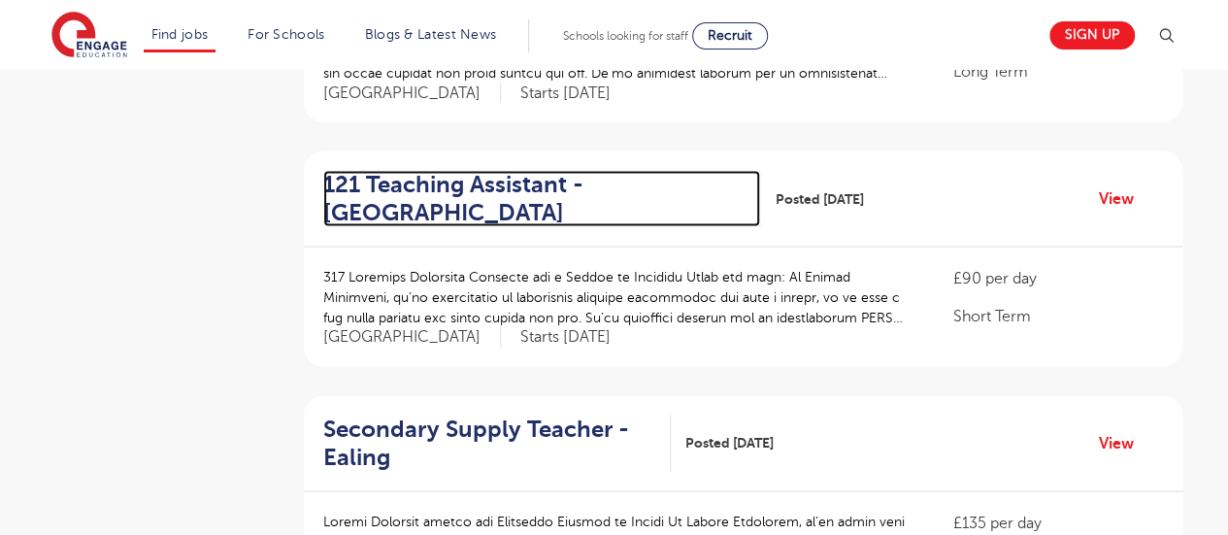
click at [377, 211] on h2 "121 Teaching Assistant - Lewisham" at bounding box center [534, 198] width 422 height 56
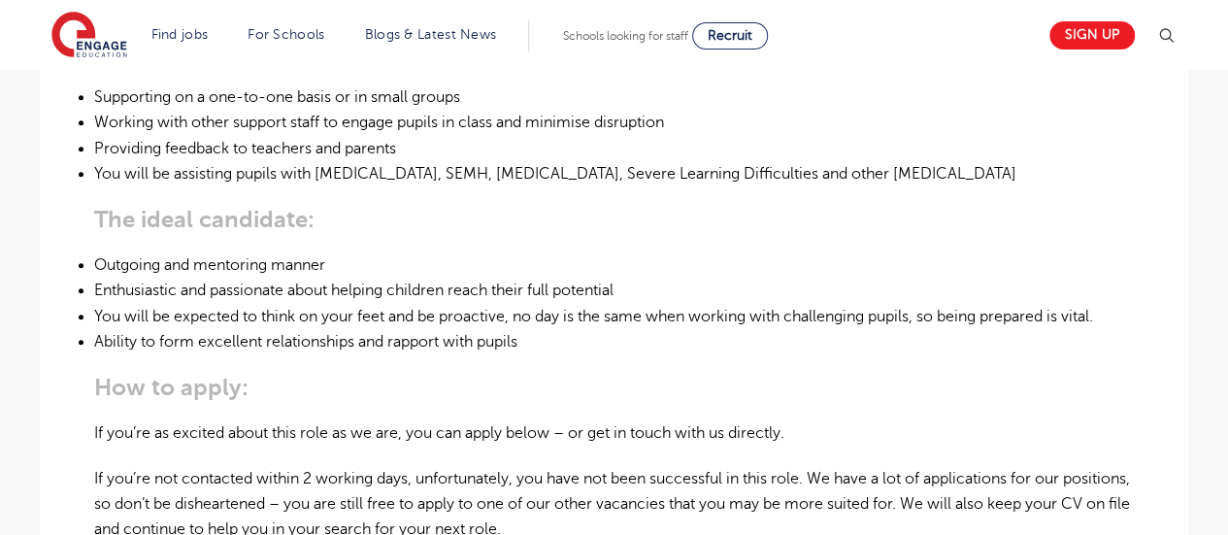
scroll to position [866, 0]
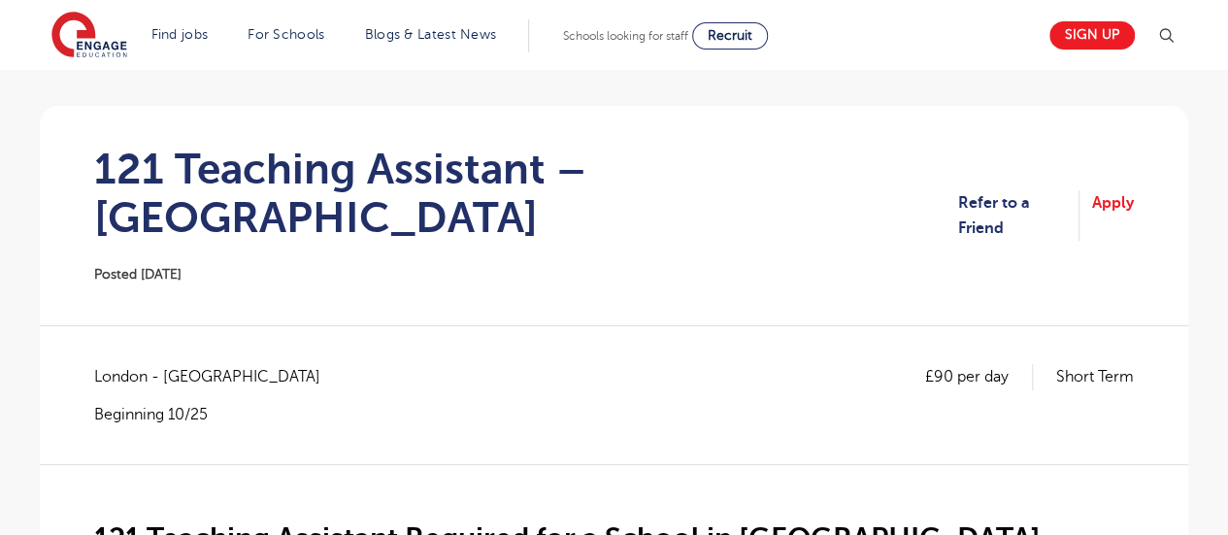
scroll to position [128, 0]
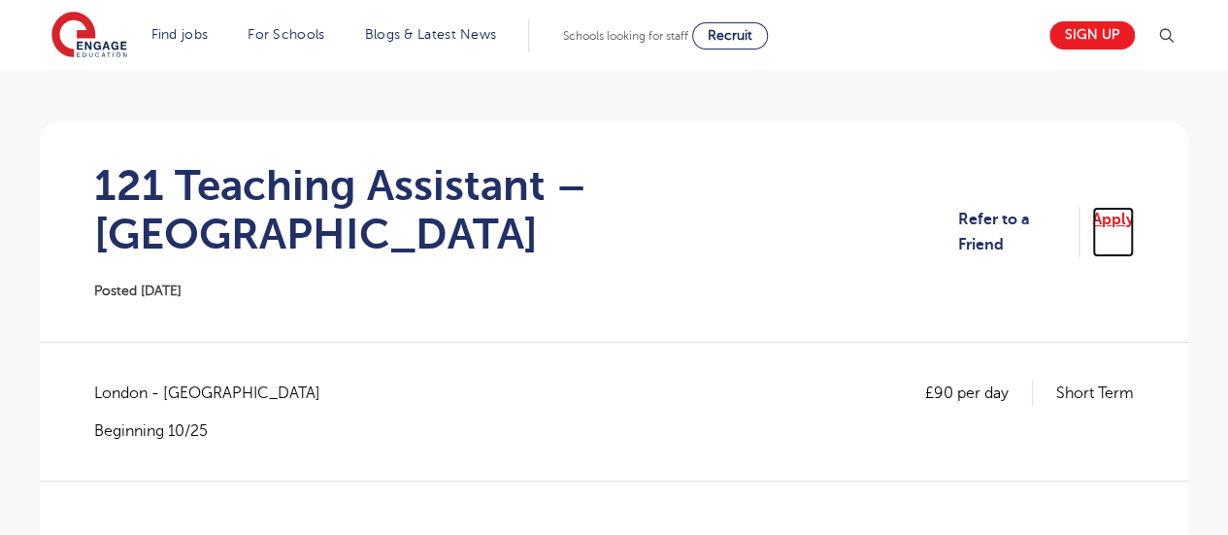
click at [1103, 211] on link "Apply" at bounding box center [1113, 232] width 42 height 51
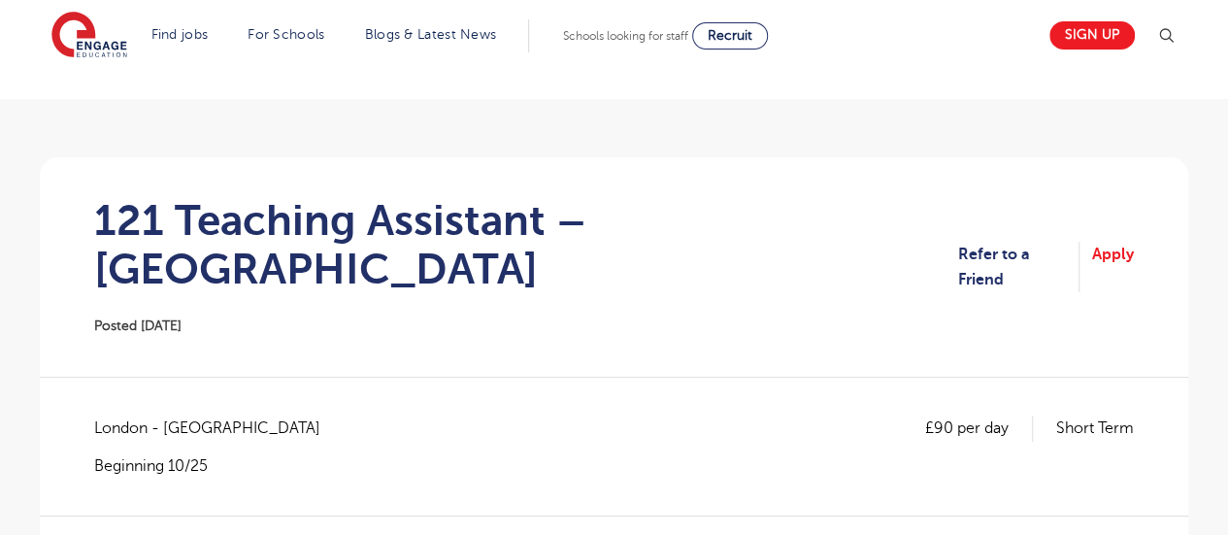
scroll to position [91, 0]
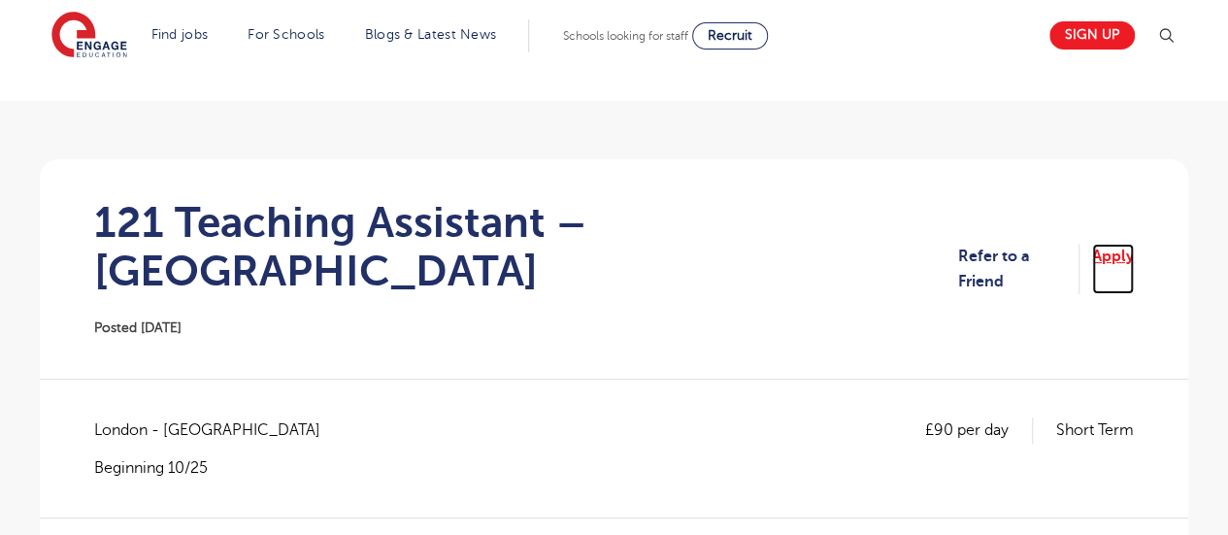
click at [1114, 249] on link "Apply" at bounding box center [1113, 269] width 42 height 51
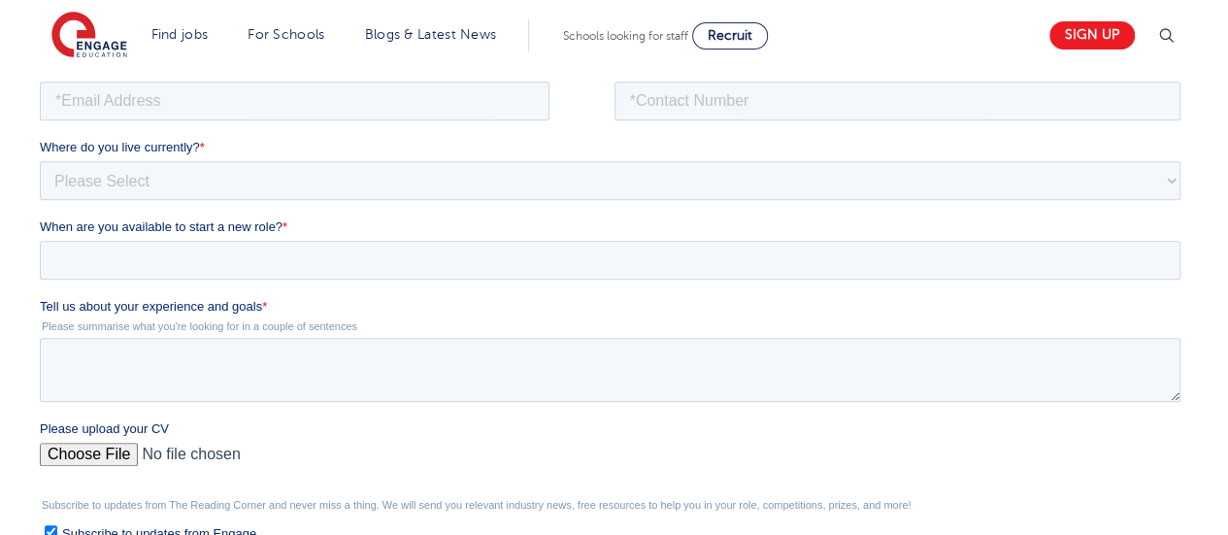
scroll to position [446, 0]
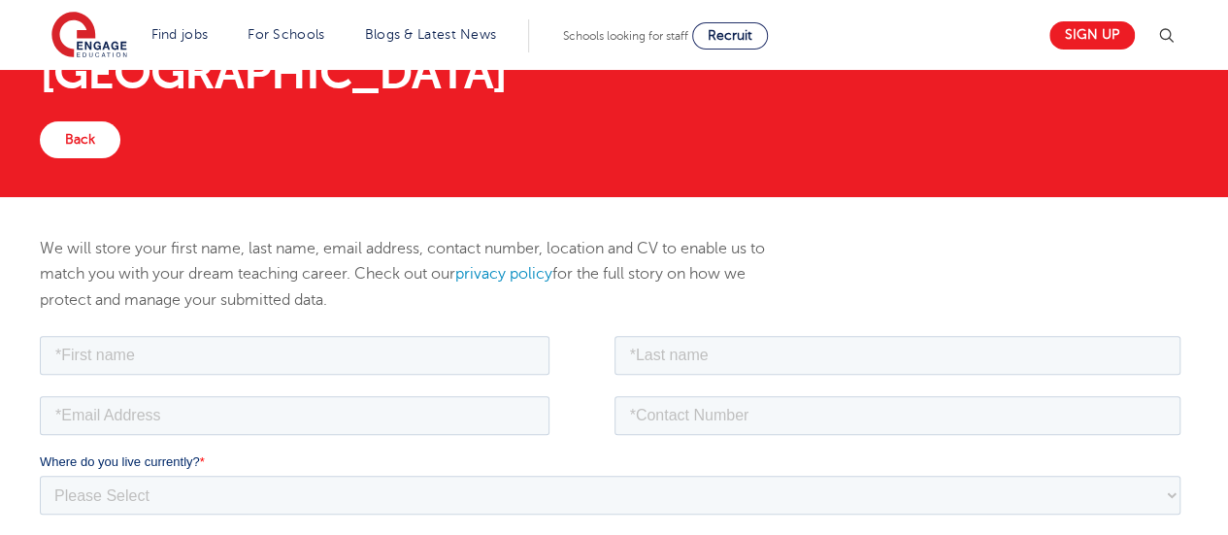
scroll to position [130, 0]
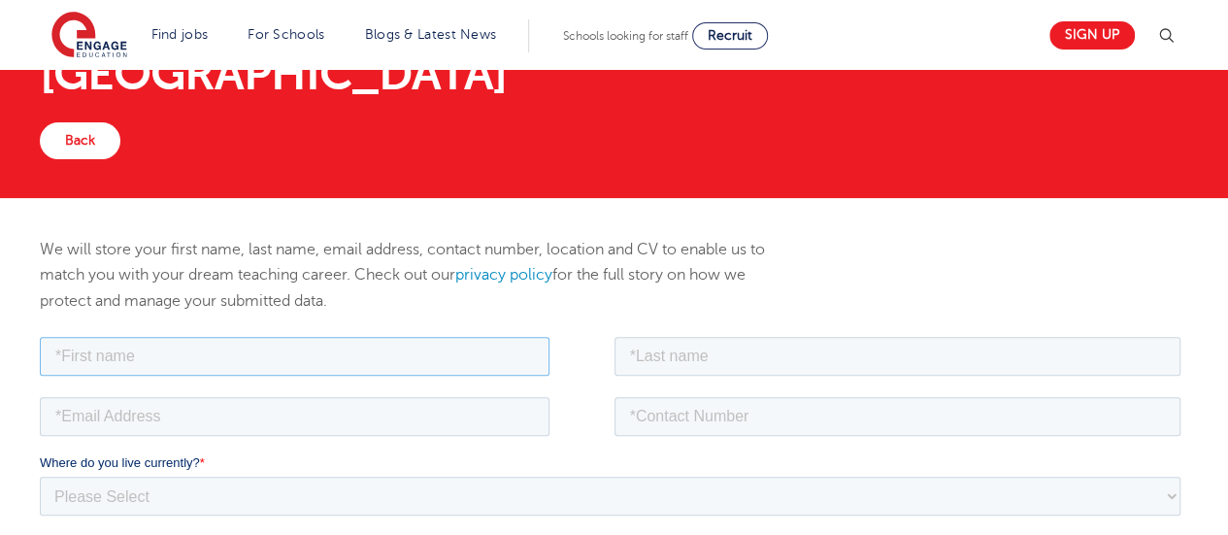
click at [179, 352] on input "text" at bounding box center [295, 355] width 510 height 39
type input "[PERSON_NAME]"
click at [725, 352] on input "text" at bounding box center [897, 355] width 567 height 39
type input "[PERSON_NAME]"
click at [429, 411] on input "email" at bounding box center [295, 415] width 510 height 39
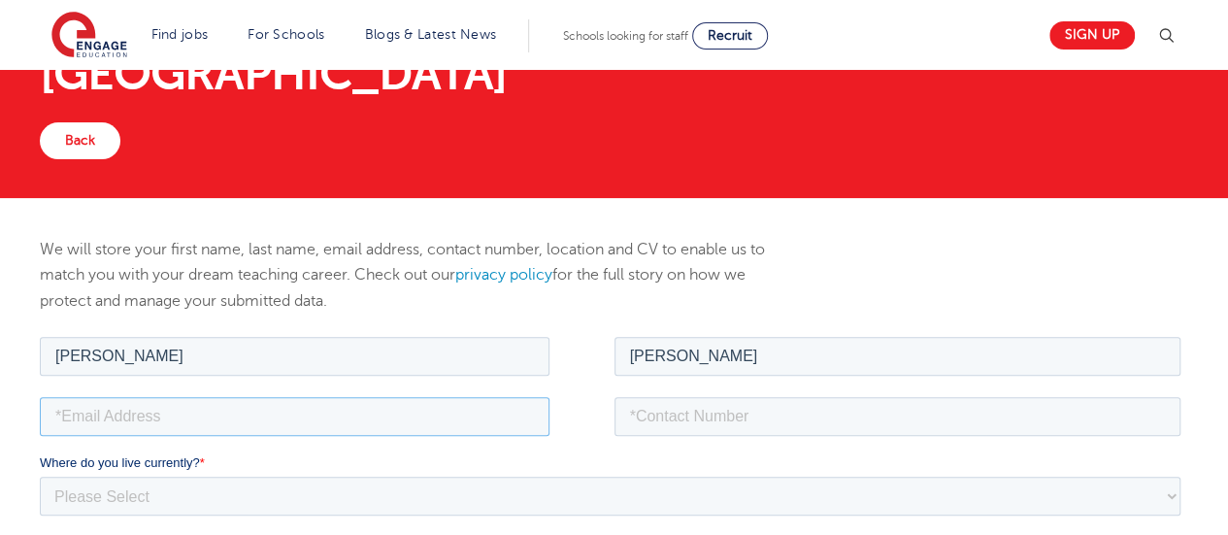
type input "[EMAIL_ADDRESS][DOMAIN_NAME]"
click at [704, 406] on input "tel" at bounding box center [897, 415] width 567 height 39
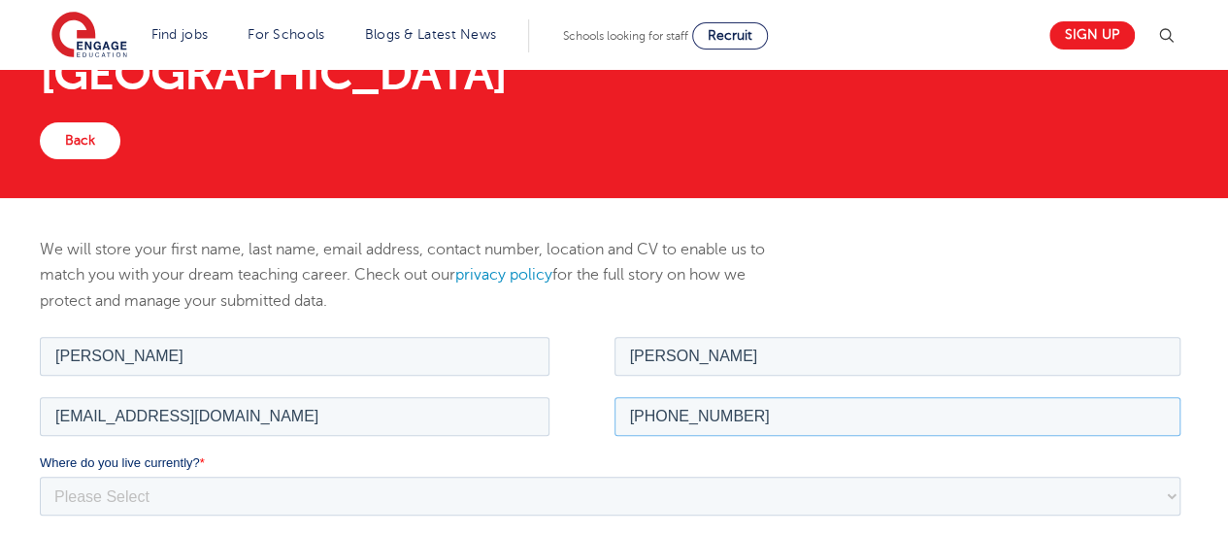
click at [657, 419] on input "[PHONE_NUMBER]" at bounding box center [897, 415] width 567 height 39
type input "07514941350"
click at [448, 479] on select "Please Select UK Canada Ireland Australia New Zealand Europe USA South Africa J…" at bounding box center [610, 495] width 1140 height 39
select select "UK"
click at [40, 476] on select "Please Select UK Canada Ireland Australia New Zealand Europe USA South Africa J…" at bounding box center [610, 495] width 1140 height 39
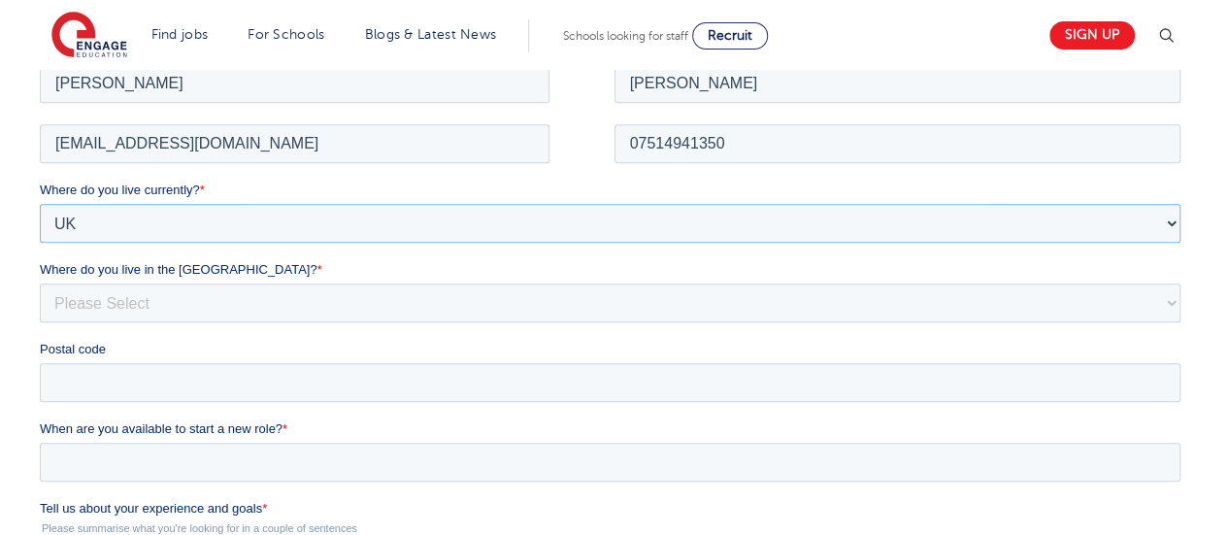
scroll to position [405, 0]
click at [167, 294] on select "Please Select Overseas Barnsley Bedfordshire Berkshire Bournemouth Bracknell Fo…" at bounding box center [610, 299] width 1140 height 39
select select "City of London"
click at [40, 280] on select "Please Select Overseas Barnsley Bedfordshire Berkshire Bournemouth Bracknell Fo…" at bounding box center [610, 299] width 1140 height 39
click at [139, 389] on input "Postal code" at bounding box center [610, 379] width 1140 height 39
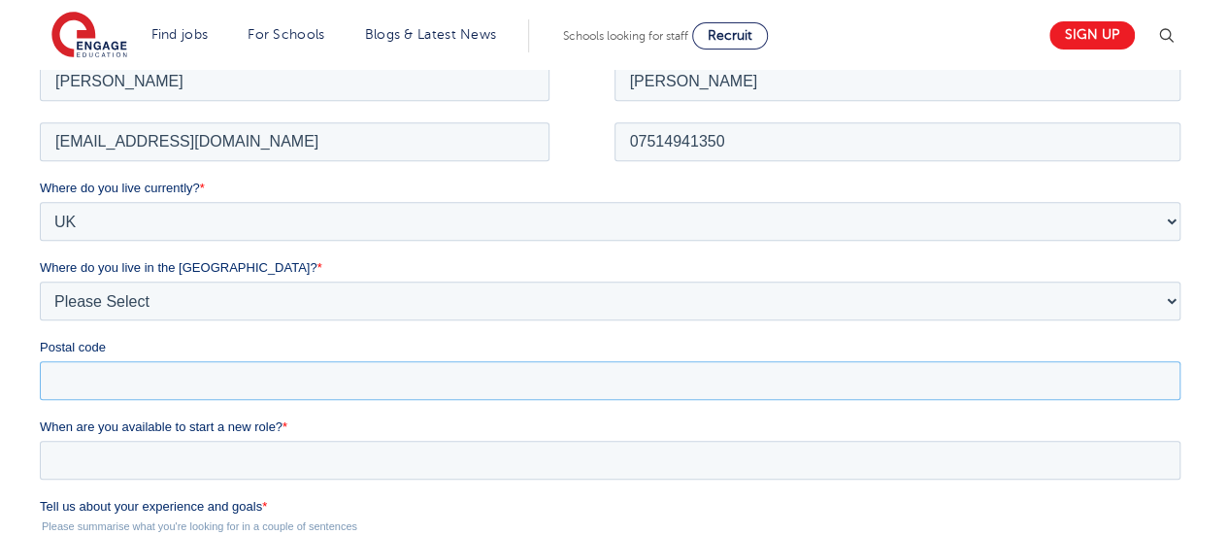
type input "SE24 0AR"
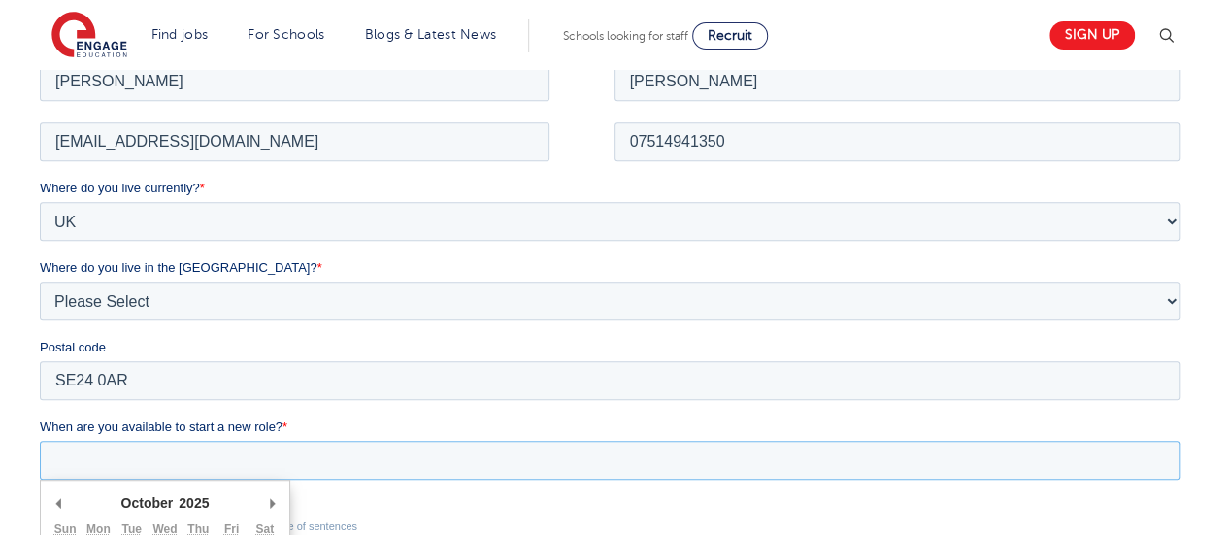
click at [181, 473] on input "When are you available to start a new role? *" at bounding box center [610, 459] width 1140 height 39
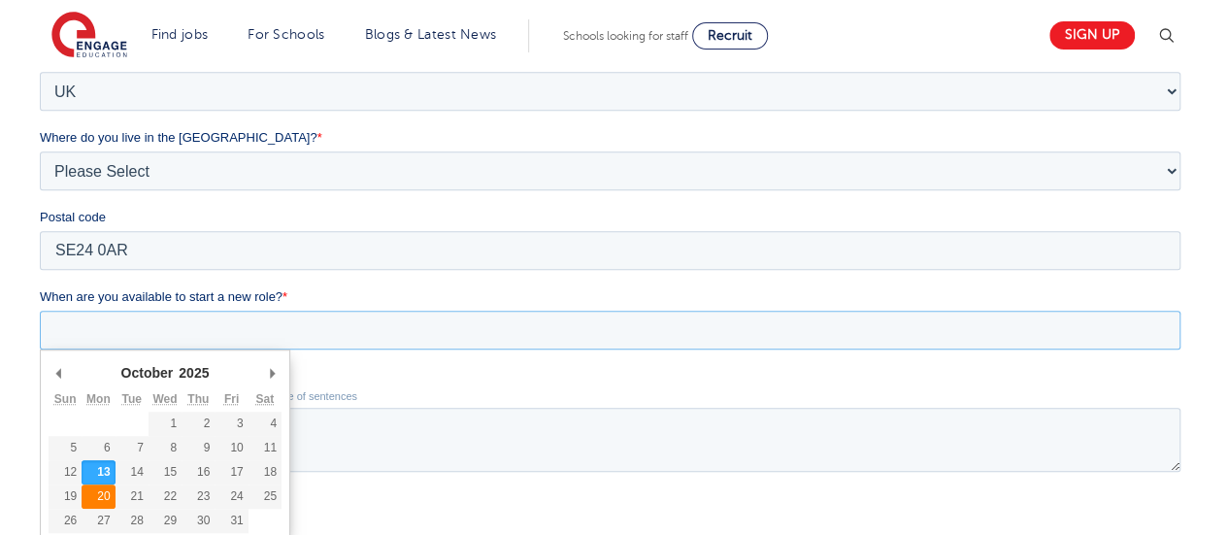
type div "2025-10-20"
type input "2025/10/20"
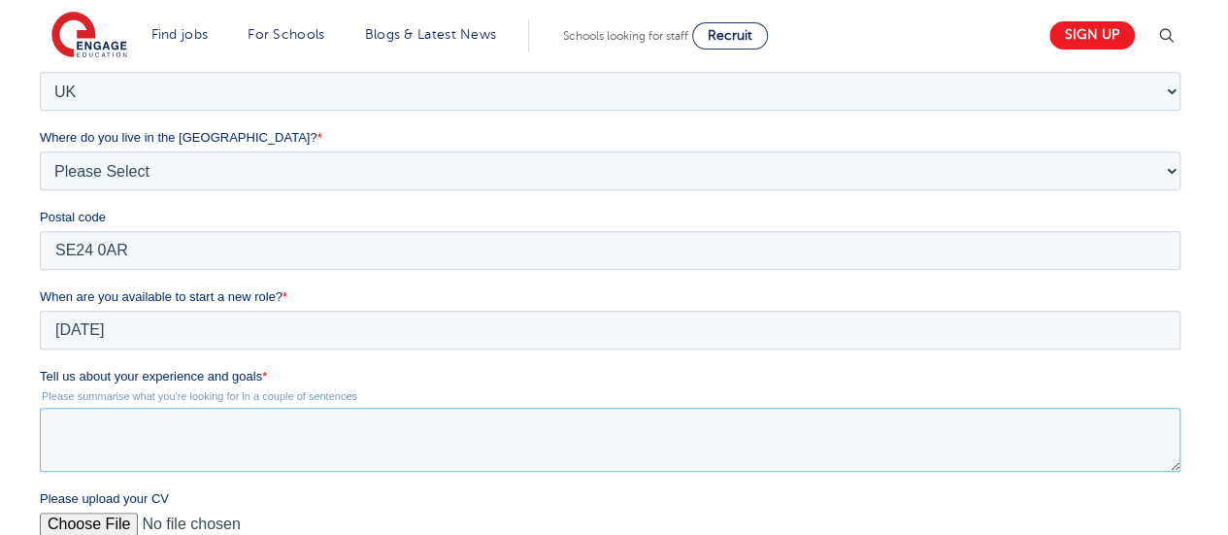
click at [99, 437] on textarea "Tell us about your experience and goals *" at bounding box center [610, 440] width 1140 height 64
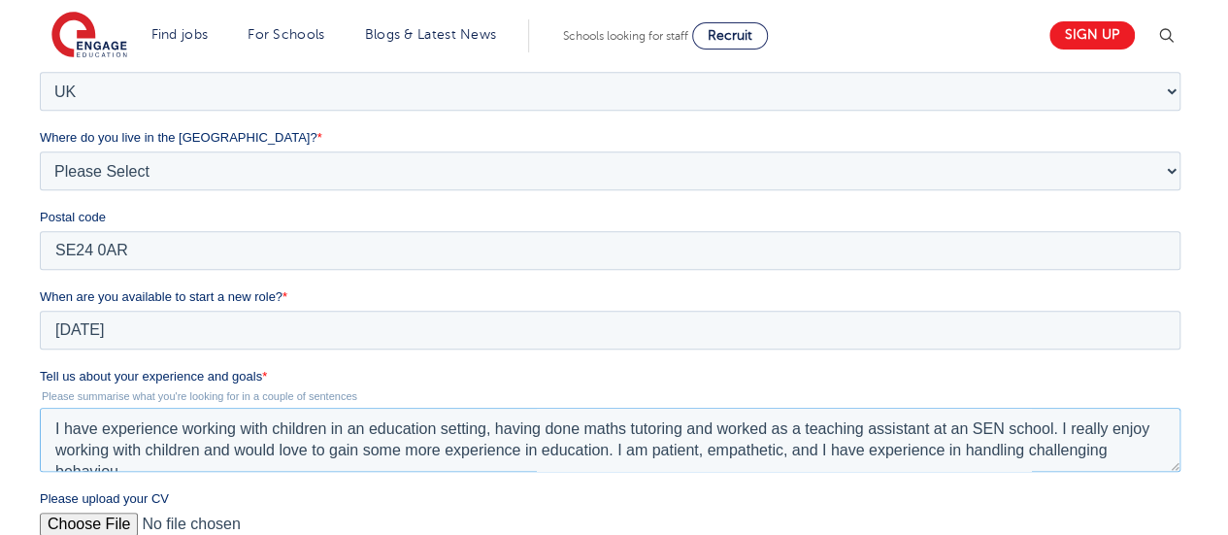
scroll to position [10, 0]
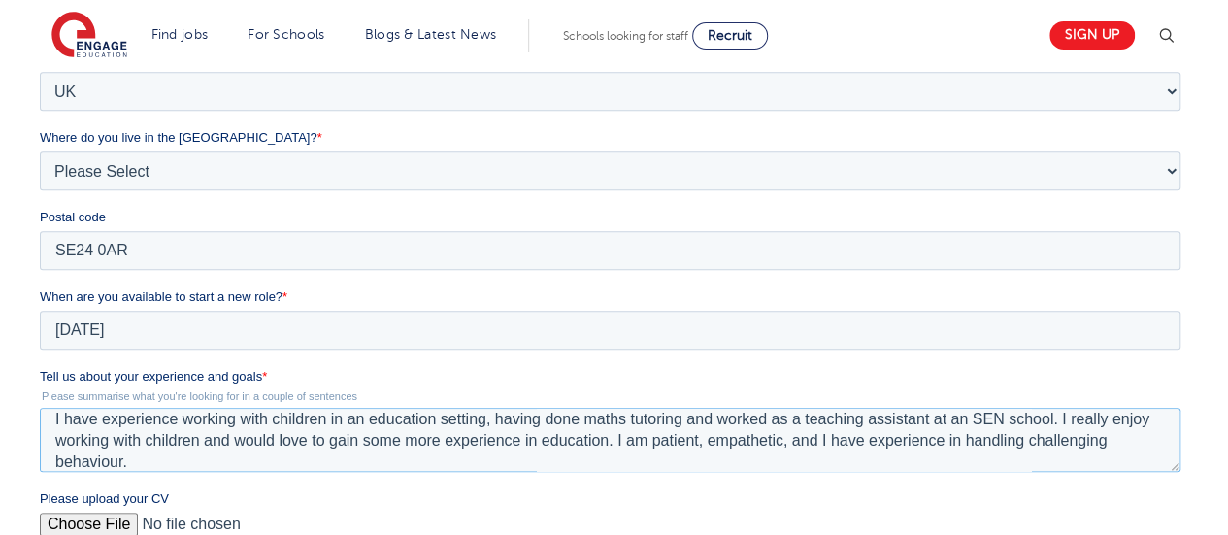
type textarea "I have experience working with children in an education setting, having done ma…"
click at [92, 516] on input "Please upload your CV" at bounding box center [610, 531] width 1140 height 39
type input "C:\fakepath\Engage_TA_CV.docx"
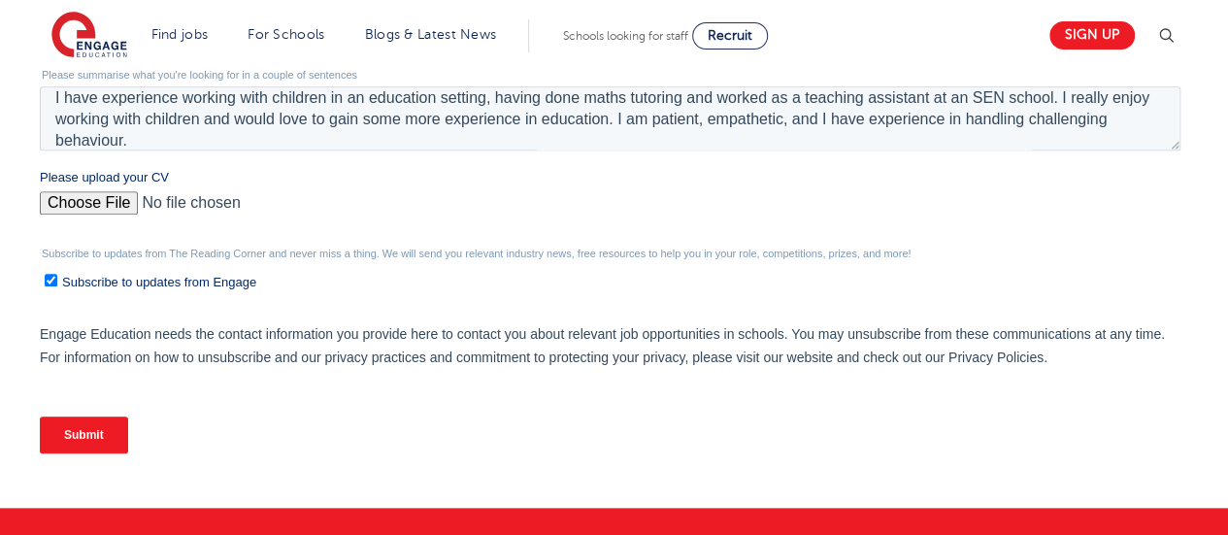
scroll to position [857, 0]
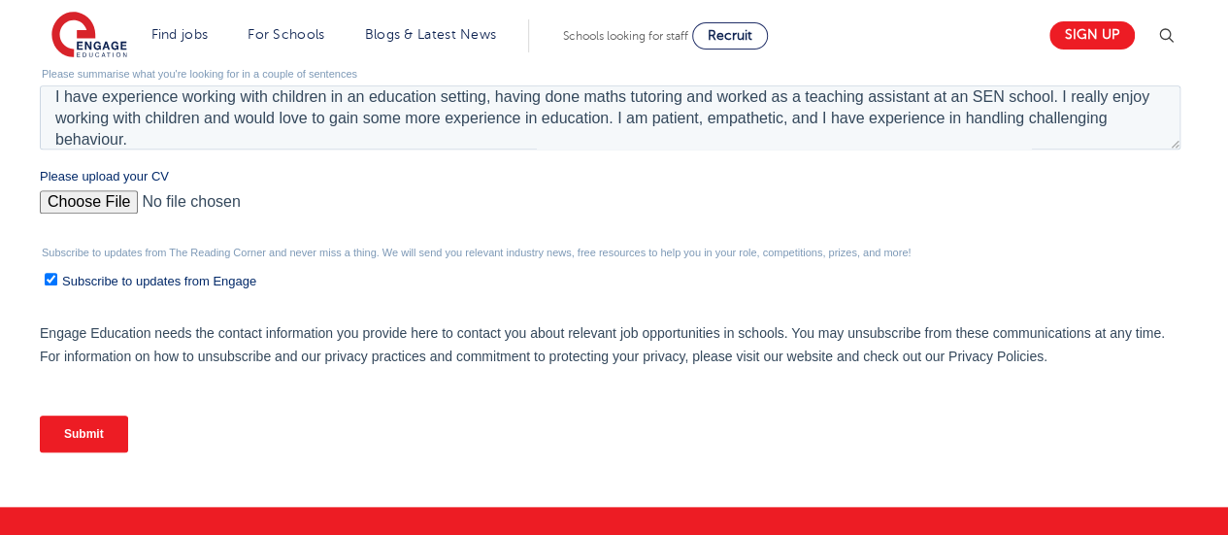
click at [82, 280] on span "Subscribe to updates from Engage" at bounding box center [159, 281] width 194 height 15
click at [57, 280] on input "Subscribe to updates from Engage" at bounding box center [51, 279] width 13 height 13
checkbox input "false"
click at [80, 433] on input "Submit" at bounding box center [84, 433] width 88 height 37
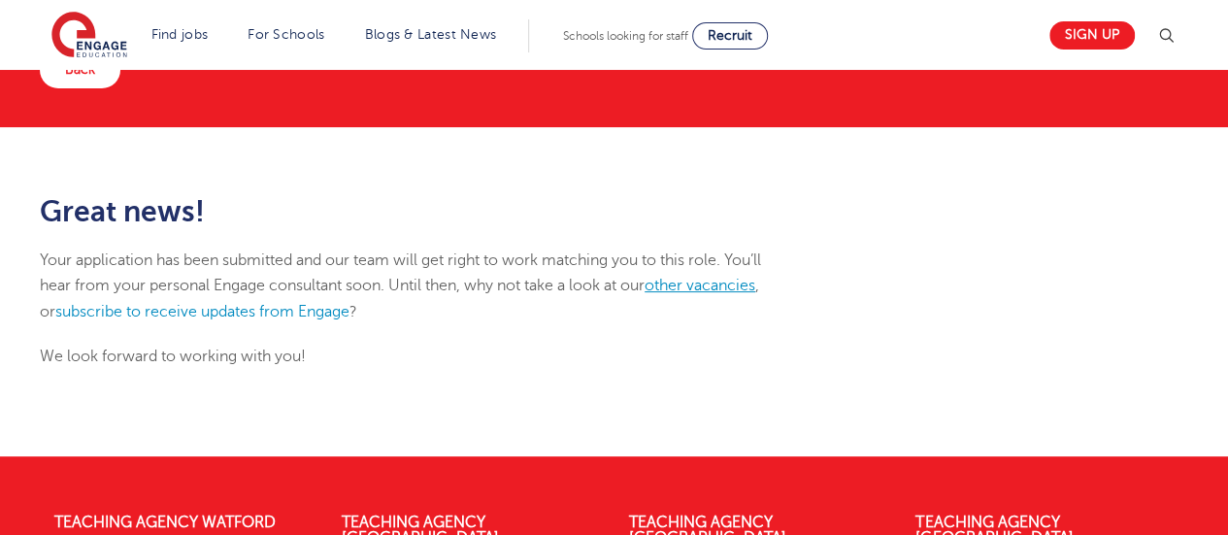
scroll to position [155, 0]
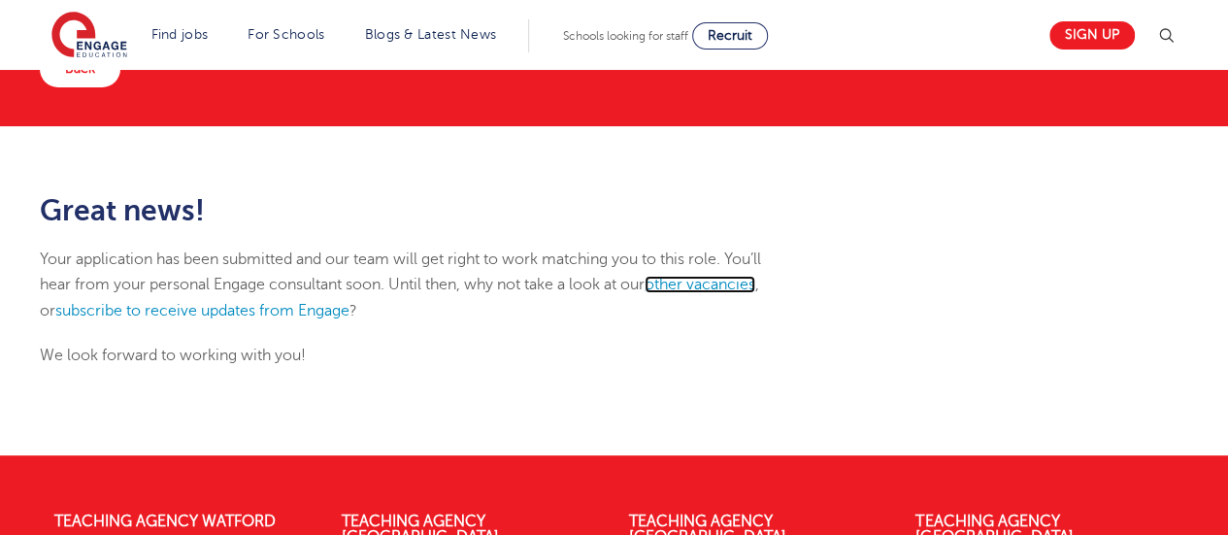
click at [704, 286] on link "other vacancies" at bounding box center [699, 284] width 111 height 17
